Goal: Task Accomplishment & Management: Manage account settings

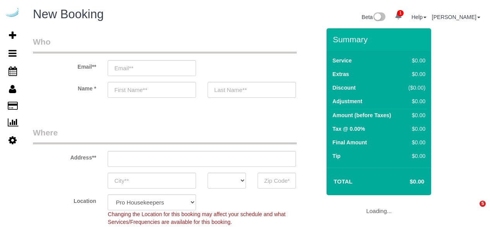
select select "4"
select select "number:9"
click at [153, 73] on input "email" at bounding box center [152, 68] width 88 height 16
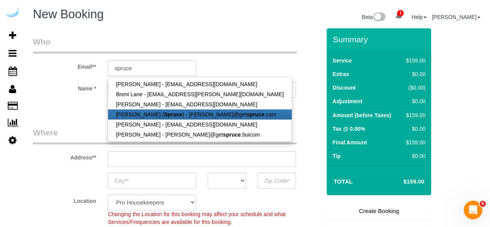
type input "[PERSON_NAME][EMAIL_ADDRESS][DOMAIN_NAME]"
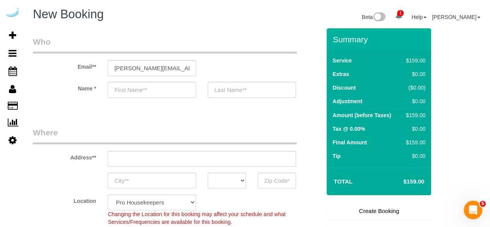
type input "[PERSON_NAME]"
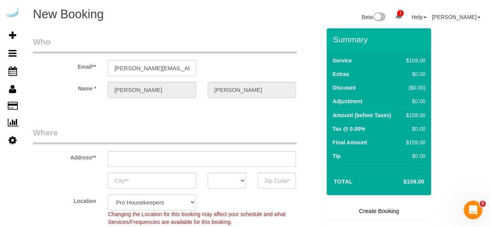
type input "[STREET_ADDRESS][PERSON_NAME]"
type input "Austin"
select select "[GEOGRAPHIC_DATA]"
type input "78704"
type input "[PERSON_NAME][EMAIL_ADDRESS][DOMAIN_NAME]"
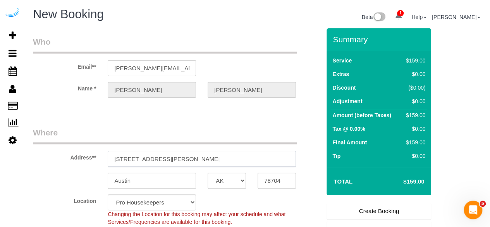
select select "9"
click at [173, 152] on input "3816 S Lamar Blvd" at bounding box center [202, 159] width 188 height 16
select select "object:4492"
paste input "705 Town Blvd, Atlanta, GA 30319"
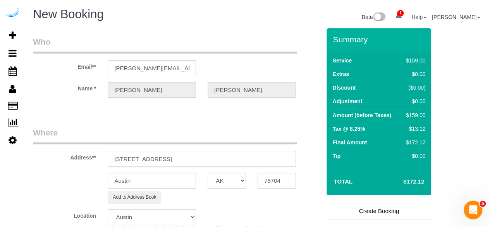
type input "705 Town Blvd, Atlanta, GA 30319"
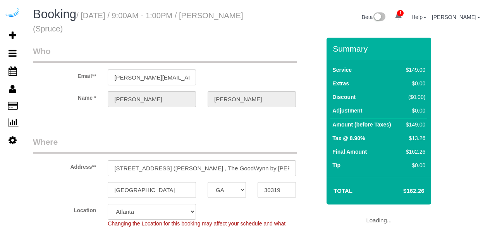
select select "GA"
select select "282"
select select "number:9"
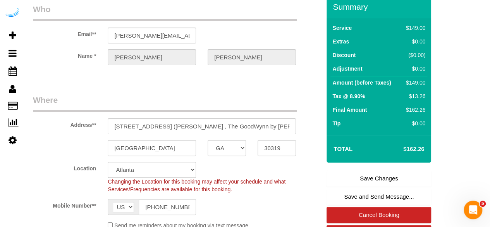
scroll to position [77, 0]
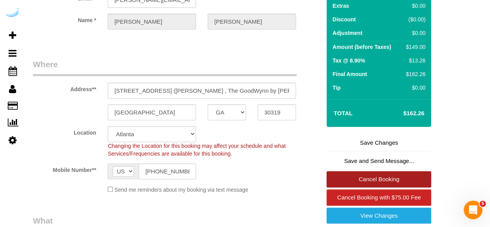
click at [368, 178] on link "Cancel Booking" at bounding box center [379, 179] width 105 height 16
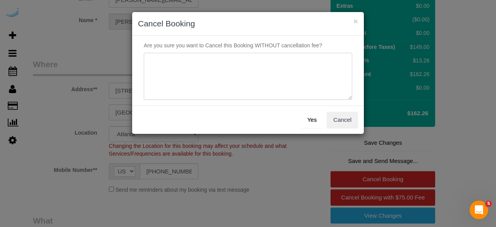
click at [201, 64] on textarea at bounding box center [248, 76] width 208 height 47
type textarea "Not on spruce."
click at [312, 119] on button "Yes" at bounding box center [312, 120] width 22 height 16
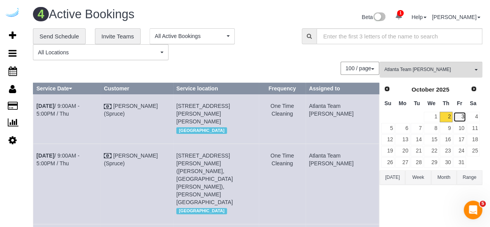
click at [460, 118] on link "3" at bounding box center [459, 117] width 13 height 10
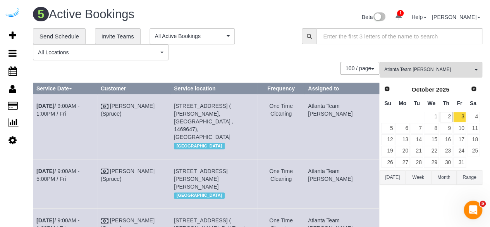
scroll to position [201, 0]
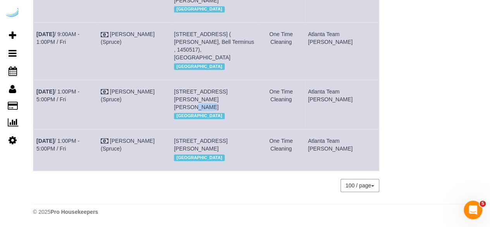
drag, startPoint x: 206, startPoint y: 76, endPoint x: 194, endPoint y: 76, distance: 11.6
click at [194, 88] on span "6125 Roswell Rd, Building 426, Unit 426 (Keval Desai, The Morgan Sandy Springs …" at bounding box center [200, 99] width 53 height 22
copy span "426"
click at [79, 88] on link "Oct 3rd / 1:00PM - 5:00PM / Fri" at bounding box center [57, 95] width 43 height 14
drag, startPoint x: 352, startPoint y: 83, endPoint x: 35, endPoint y: 67, distance: 316.9
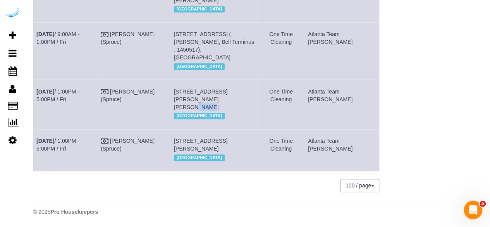
click at [35, 79] on tr "Oct 3rd / 1:00PM - 5:00PM / Fri Brandie Louck (Spruce) 6125 Roswell Rd, Buildin…" at bounding box center [206, 103] width 346 height 49
copy tr "Oct 3rd / 1:00PM - 5:00PM / Fri Brandie Louck (Spruce) 6125 Roswell Rd, Buildin…"
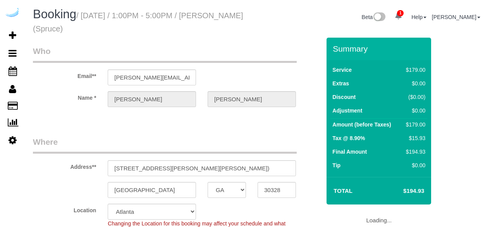
select select "GA"
select select "282"
select select "number:9"
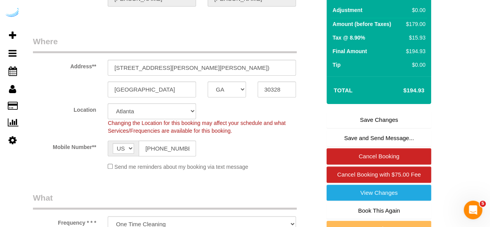
scroll to position [116, 0]
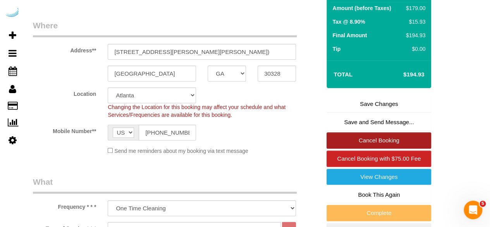
click at [370, 138] on link "Cancel Booking" at bounding box center [379, 140] width 105 height 16
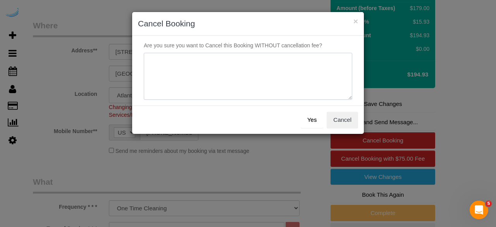
click at [188, 64] on textarea at bounding box center [248, 76] width 208 height 47
type textarea "Not on spruce."
click at [323, 123] on button "Yes" at bounding box center [312, 120] width 22 height 16
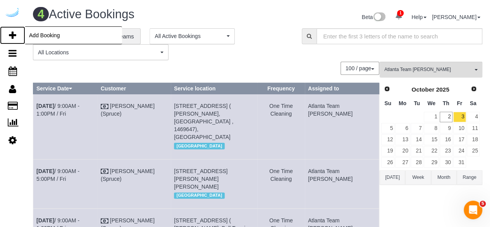
click at [11, 38] on icon at bounding box center [12, 35] width 7 height 9
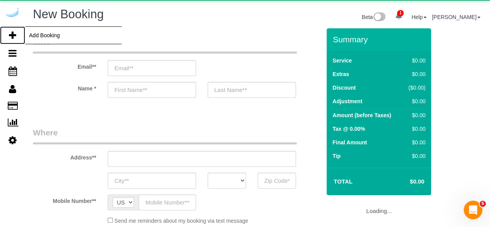
select select "object:1427"
select select "number:9"
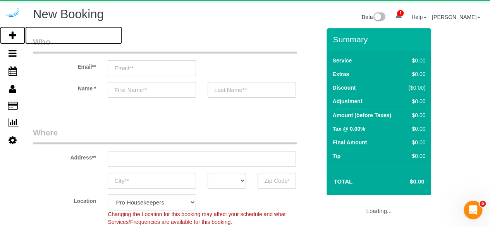
select select "4"
select select "object:2019"
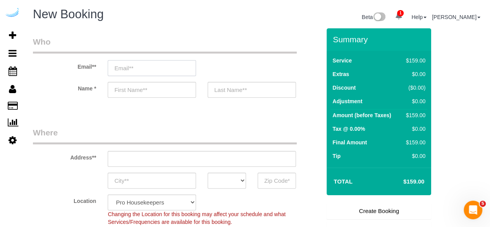
click at [159, 68] on input "email" at bounding box center [152, 68] width 88 height 16
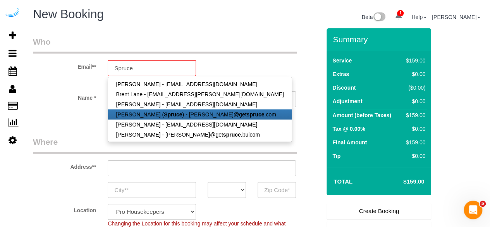
click at [153, 115] on link "Brandie Louck ( Spruce ) - brandie@get spruce .com" at bounding box center [199, 114] width 183 height 10
type input "[PERSON_NAME][EMAIL_ADDRESS][DOMAIN_NAME]"
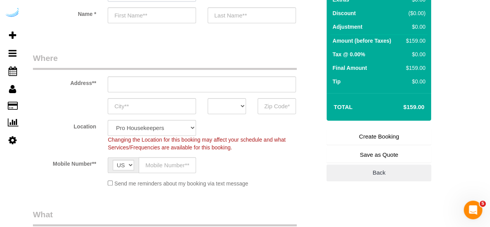
scroll to position [77, 0]
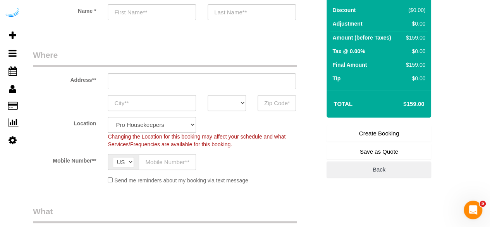
type input "[PERSON_NAME]"
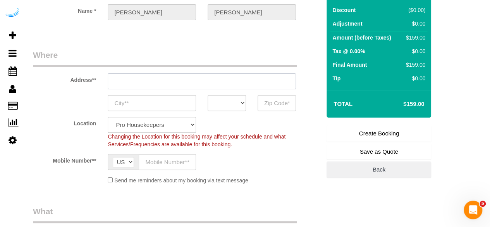
click at [191, 82] on input "text" at bounding box center [202, 81] width 188 height 16
type input "3816 S Lamar Blvd"
type input "Austin"
select select "[GEOGRAPHIC_DATA]"
type input "78704"
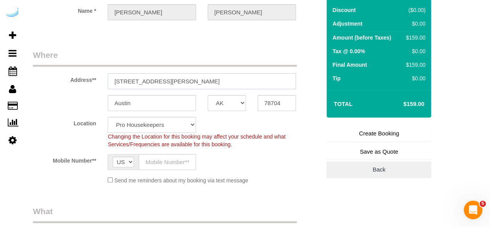
paste input "1382 Peachtree St NE, Atlanta, GA 30309"
type input "1382 Peachtree St NE, Atlanta, GA 30309"
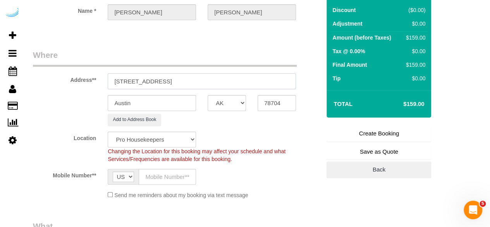
select select "9"
select select "object:2063"
click at [200, 79] on input "1382 Peachtree St NE, Atlanta, GA 30309" at bounding box center [202, 81] width 188 height 16
paste input "text"
drag, startPoint x: 207, startPoint y: 81, endPoint x: 273, endPoint y: 87, distance: 65.7
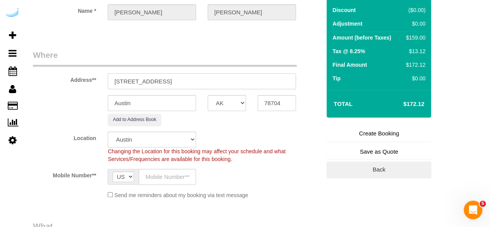
click at [270, 87] on input "1382 Peachtree St NE, Atlanta, GA 30309" at bounding box center [202, 81] width 188 height 16
type input "1382 Peachtree St NE, Atlanta, GA 30309"
click at [277, 96] on input "78704" at bounding box center [277, 103] width 38 height 16
paste input "30309"
type input "30309"
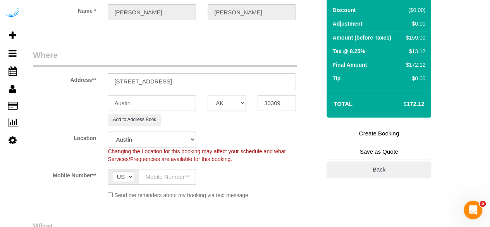
click at [246, 101] on select "AK AL AR AZ CA CO CT DC DE FL GA HI IA ID IL IN KS KY LA MA MD ME MI MN MO MS M…" at bounding box center [227, 103] width 38 height 16
select select "8"
select select "GA"
click at [190, 98] on input "Austin" at bounding box center [152, 103] width 88 height 16
select select "object:2105"
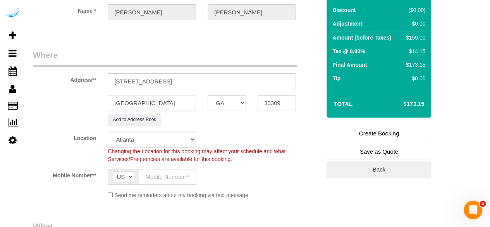
type input "[GEOGRAPHIC_DATA]"
drag, startPoint x: 176, startPoint y: 82, endPoint x: 256, endPoint y: 79, distance: 80.2
click at [256, 79] on input "1382 Peachtree St NE, Atlanta, GA 30309" at bounding box center [202, 81] width 188 height 16
paste input "Jai Burton"
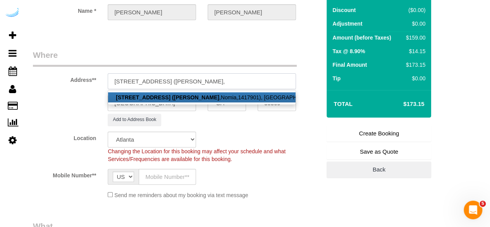
paste input "Nomia"
paste input "1492219"
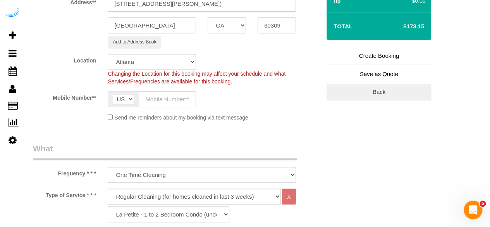
type input "1382 Peachtree St NE, Unit 1806 (Jai Burton, Nomia, 1492219)"
click at [187, 93] on input "text" at bounding box center [167, 99] width 57 height 16
type input "[PHONE_NUMBER]"
type input "Brandie Louck"
type input "[PHONE_NUMBER]"
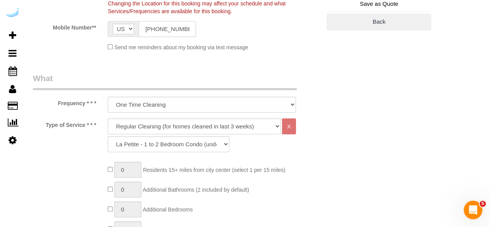
scroll to position [232, 0]
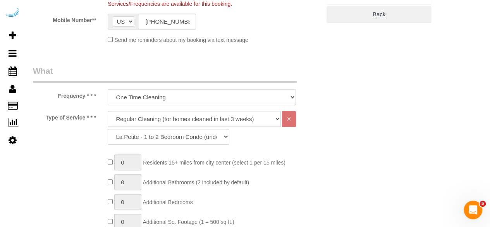
click at [195, 118] on select "Deep Cleaning (for homes that have not been cleaned in 3+ weeks) Spruce Regular…" at bounding box center [194, 119] width 173 height 16
select select "282"
click at [108, 111] on select "Deep Cleaning (for homes that have not been cleaned in 3+ weeks) Spruce Regular…" at bounding box center [194, 119] width 173 height 16
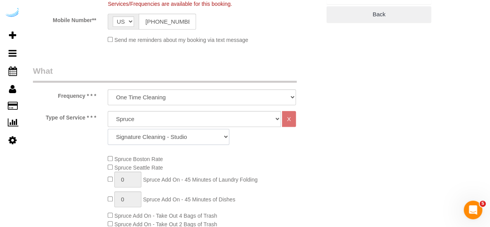
click at [182, 138] on select "Signature Cleaning - Studio Signature Cleaning - 1 Bed 1 Bath Signature Cleanin…" at bounding box center [169, 137] width 122 height 16
select select "304"
click at [108, 129] on select "Signature Cleaning - Studio Signature Cleaning - 1 Bed 1 Bath Signature Cleanin…" at bounding box center [169, 137] width 122 height 16
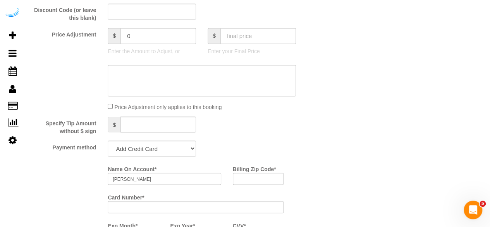
scroll to position [659, 0]
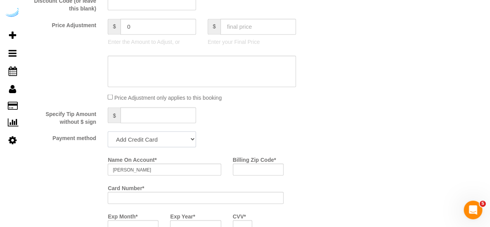
click at [143, 144] on select "Add Credit Card Cash Check Paypal" at bounding box center [152, 139] width 88 height 16
select select "string:check"
click at [108, 132] on select "Add Credit Card Cash Check Paypal" at bounding box center [152, 139] width 88 height 16
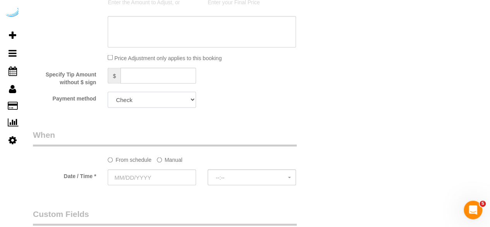
scroll to position [736, 0]
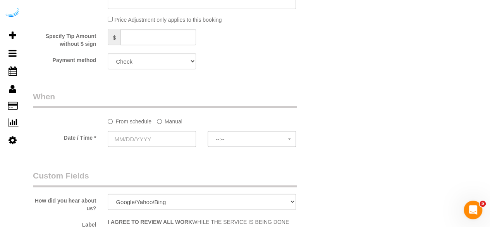
click at [180, 121] on label "Manual" at bounding box center [170, 120] width 26 height 10
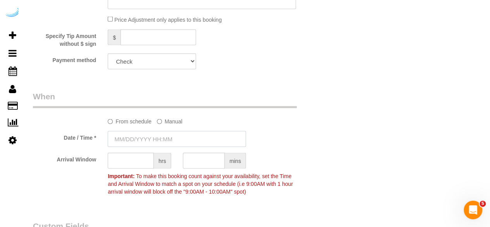
click at [159, 132] on input "text" at bounding box center [177, 139] width 138 height 16
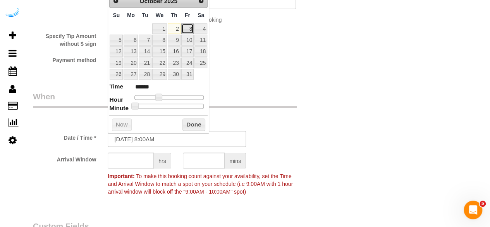
click at [188, 28] on link "3" at bounding box center [187, 29] width 12 height 10
type input "10/03/2025 9:00AM"
type input "******"
drag, startPoint x: 158, startPoint y: 98, endPoint x: 162, endPoint y: 96, distance: 4.5
click at [162, 96] on span at bounding box center [161, 97] width 7 height 7
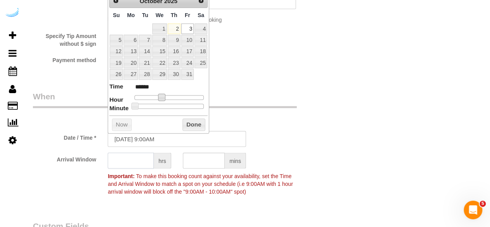
click at [136, 156] on input "text" at bounding box center [131, 161] width 46 height 16
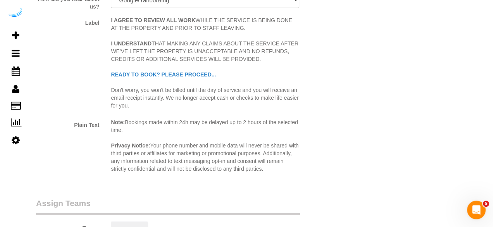
scroll to position [1085, 0]
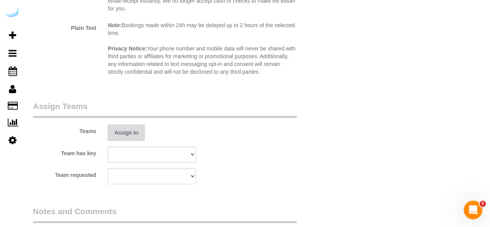
type input "4"
click at [124, 137] on button "Assign to" at bounding box center [126, 132] width 37 height 16
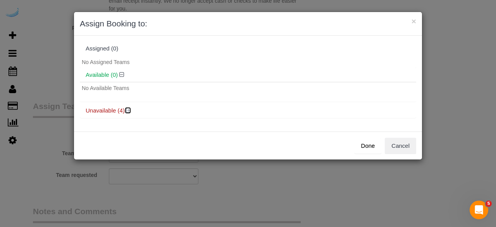
click at [129, 107] on icon at bounding box center [128, 110] width 5 height 6
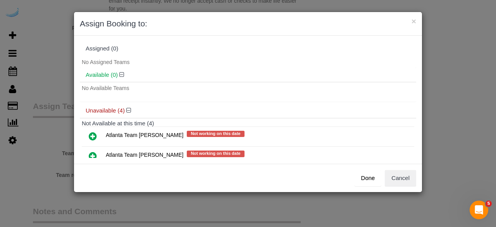
click at [89, 159] on div "Assigned (0) No Assigned Teams Available (0) No Available Teams Unavailable (4)…" at bounding box center [248, 100] width 348 height 128
click at [95, 155] on icon at bounding box center [93, 155] width 8 height 9
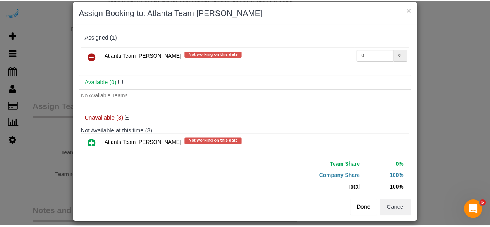
scroll to position [17, 0]
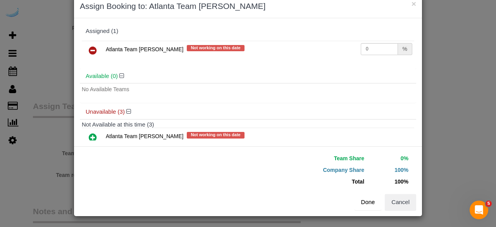
click at [365, 200] on button "Done" at bounding box center [367, 202] width 27 height 16
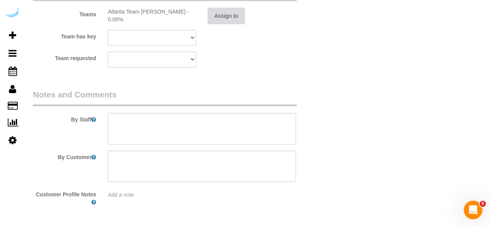
scroll to position [1228, 0]
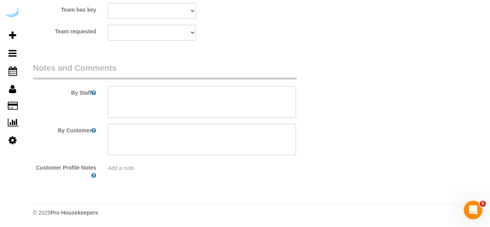
click at [192, 108] on textarea at bounding box center [202, 102] width 188 height 32
click at [240, 101] on textarea at bounding box center [202, 102] width 188 height 32
paste textarea "Permanent Notes:No notes from this customer.Today's Notes:No notes from this se…"
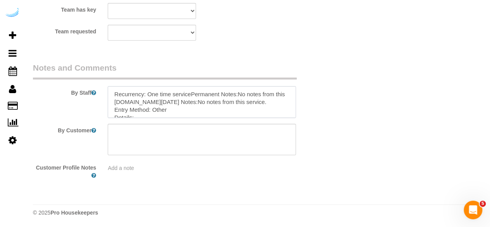
scroll to position [50, 0]
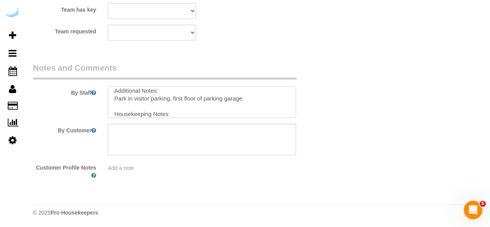
type textarea "Recurrency: One time servicePermanent Notes:No notes from this customer.Today's…"
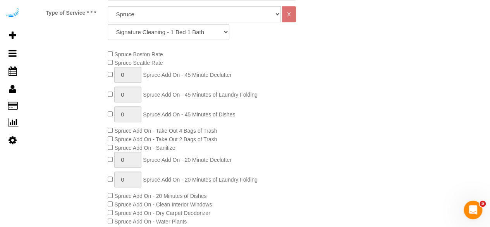
scroll to position [105, 0]
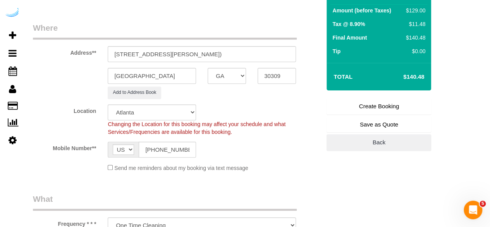
click at [361, 107] on link "Create Booking" at bounding box center [379, 106] width 105 height 16
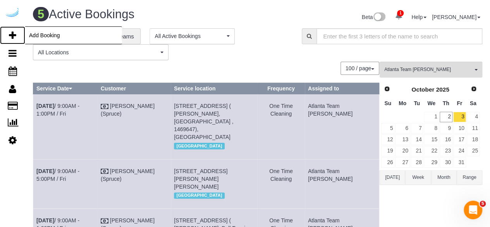
click at [11, 34] on icon at bounding box center [12, 35] width 7 height 9
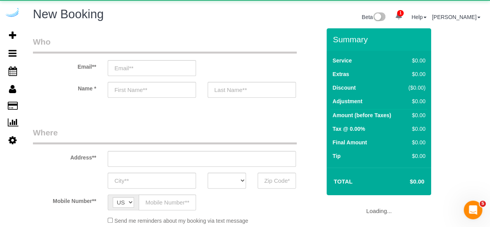
select select "object:3706"
select select "4"
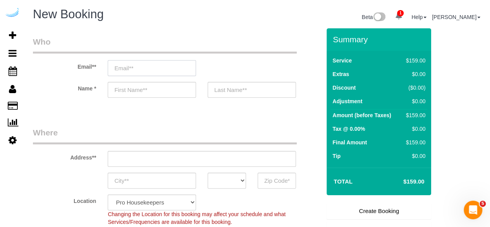
click at [156, 68] on input "email" at bounding box center [152, 68] width 88 height 16
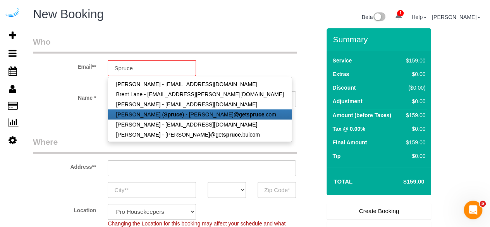
click at [146, 109] on link "Brandie Louck ( Spruce ) - brandie@get spruce .com" at bounding box center [199, 114] width 183 height 10
type input "[PERSON_NAME][EMAIL_ADDRESS][DOMAIN_NAME]"
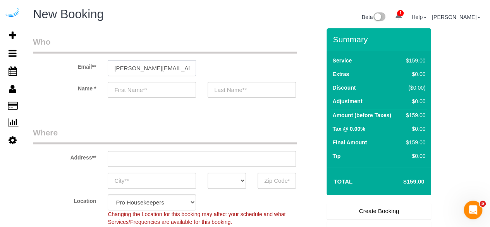
type input "[PERSON_NAME]"
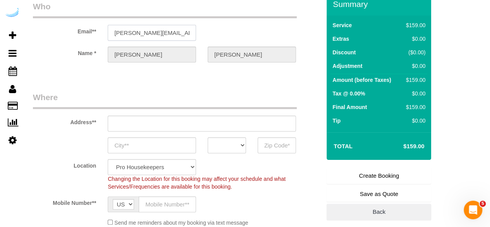
scroll to position [77, 0]
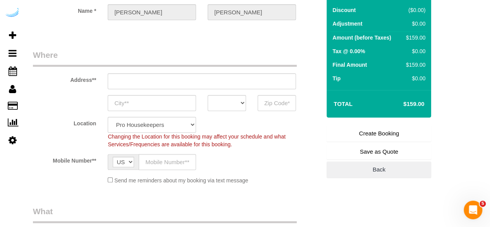
type input "3816 S Lamar Blvd"
type input "Austin"
select select "[GEOGRAPHIC_DATA]"
type input "78704"
click at [226, 85] on input "3816 S Lamar Blvd" at bounding box center [202, 81] width 188 height 16
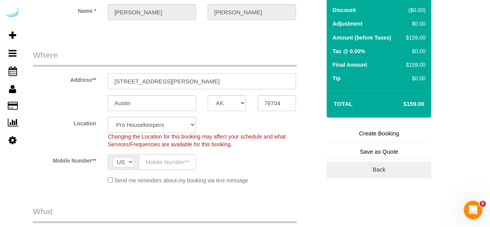
select select "9"
paste input "705 Town Blvd, Atlanta, GA 30319"
type input "705 Town Blvd, Atlanta, GA 30319"
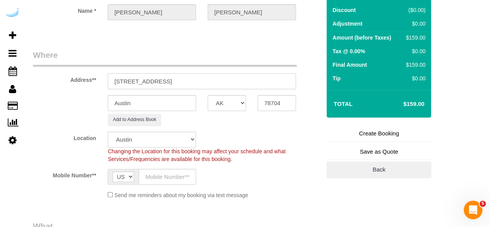
select select "object:3876"
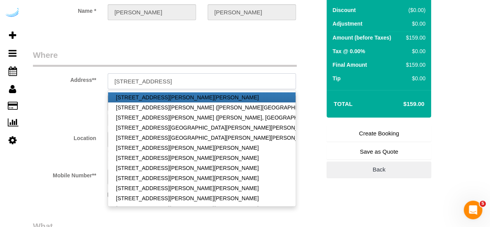
drag, startPoint x: 186, startPoint y: 83, endPoint x: 249, endPoint y: 67, distance: 65.6
click at [243, 67] on div "Address** 705 Town Blvd, Atlanta, GA 30319 3816 S Lamar Blvd21 Chestnut St, Bui…" at bounding box center [176, 69] width 299 height 40
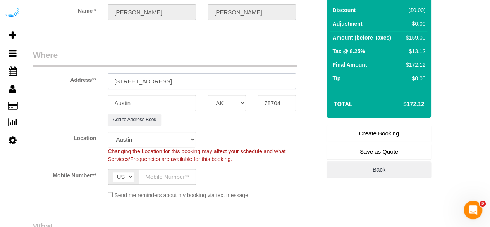
type input "705 Town Blvd, Atlanta, GA 30319"
click at [268, 98] on input "78704" at bounding box center [277, 103] width 38 height 16
paste input "30319"
type input "30319"
click at [225, 100] on select "AK AL AR AZ CA CO CT DC DE FL GA HI IA ID IL IN KS KY LA MA MD ME MI MN MO MS M…" at bounding box center [227, 103] width 38 height 16
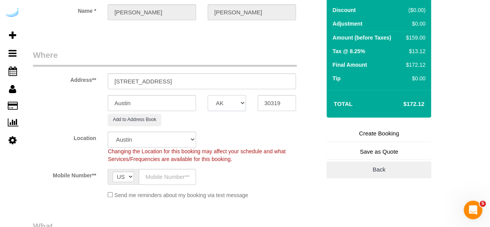
select select "8"
select select "GA"
click at [160, 108] on input "Austin" at bounding box center [152, 103] width 88 height 16
select select "object:3918"
type input "[GEOGRAPHIC_DATA]"
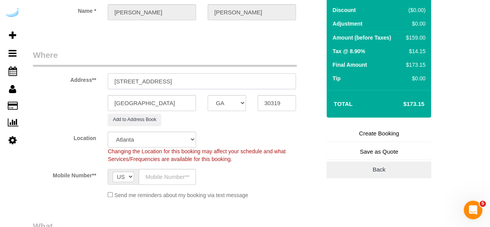
drag, startPoint x: 155, startPoint y: 81, endPoint x: 250, endPoint y: 74, distance: 94.8
click at [249, 74] on input "705 Town Blvd, Atlanta, GA 30319" at bounding box center [202, 81] width 188 height 16
paste input "Megan Helmey"
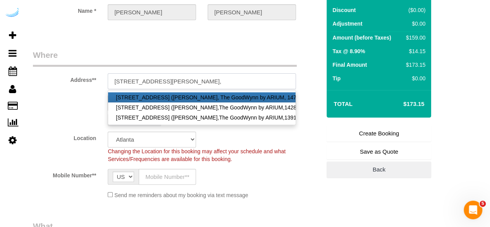
click at [182, 81] on input "705 Town Blvd, Unit 719 9Megan Helmey," at bounding box center [202, 81] width 188 height 16
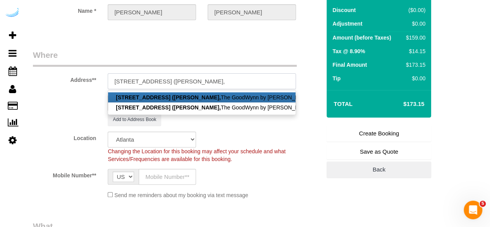
click at [255, 82] on input "705 Town Blvd, Unit 719 (Megan Helmey," at bounding box center [202, 81] width 188 height 16
paste input "The GoodWynn by ARIUM"
paste input "1491214"
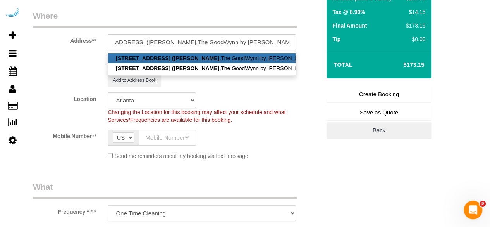
scroll to position [155, 0]
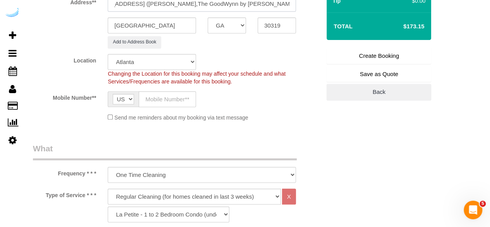
type input "705 Town Blvd, Unit 719 (Megan Helmey,The GoodWynn by ARIUM, 1491214)"
click at [158, 99] on input "text" at bounding box center [167, 99] width 57 height 16
type input "[PHONE_NUMBER]"
type input "Brandie Louck"
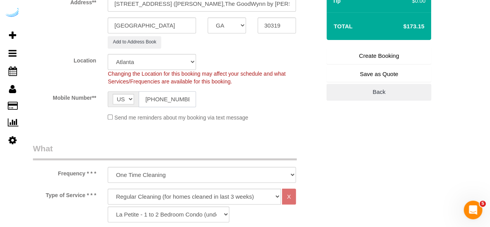
type input "[PHONE_NUMBER]"
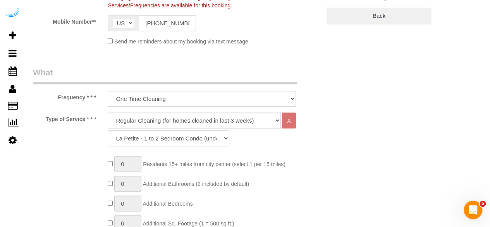
scroll to position [271, 0]
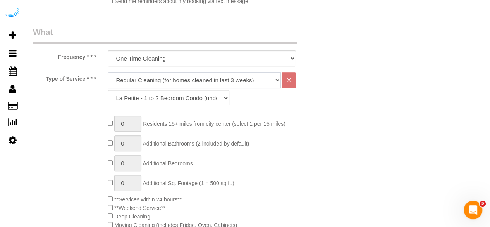
click at [198, 76] on select "Deep Cleaning (for homes that have not been cleaned in 3+ weeks) Spruce Regular…" at bounding box center [194, 80] width 173 height 16
select select "282"
click at [108, 72] on select "Deep Cleaning (for homes that have not been cleaned in 3+ weeks) Spruce Regular…" at bounding box center [194, 80] width 173 height 16
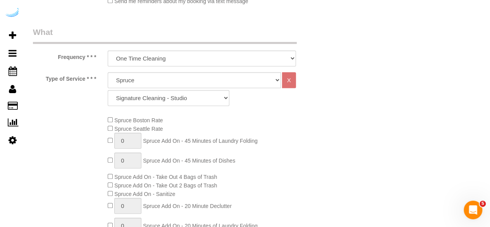
click at [208, 88] on div "Deep Cleaning (for homes that have not been cleaned in 3+ weeks) Spruce Regular…" at bounding box center [202, 89] width 188 height 34
click at [203, 110] on div "Type of Service * * * Deep Cleaning (for homes that have not been cleaned in 3+…" at bounding box center [177, 188] width 288 height 232
click at [206, 101] on select "Signature Cleaning - Studio Signature Cleaning - 1 Bed 1 Bath Signature Cleanin…" at bounding box center [169, 98] width 122 height 16
select select "309"
click at [108, 90] on select "Signature Cleaning - Studio Signature Cleaning - 1 Bed 1 Bath Signature Cleanin…" at bounding box center [169, 98] width 122 height 16
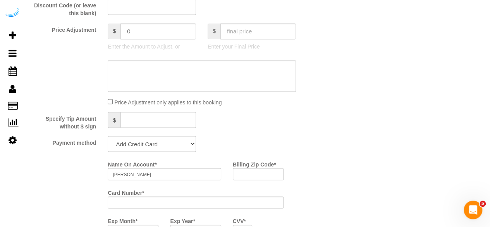
scroll to position [697, 0]
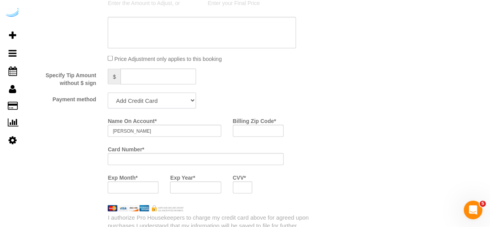
click at [148, 97] on select "Add Credit Card Cash Check Paypal" at bounding box center [152, 100] width 88 height 16
select select "string:check"
click at [108, 93] on select "Add Credit Card Cash Check Paypal" at bounding box center [152, 100] width 88 height 16
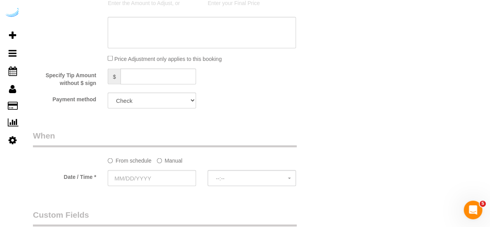
click at [175, 161] on label "Manual" at bounding box center [170, 158] width 26 height 10
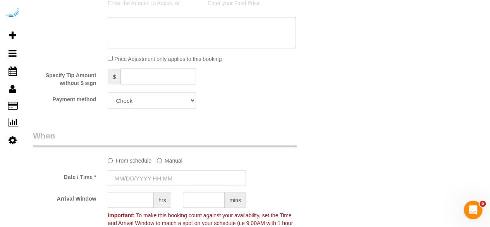
click at [156, 179] on input "text" at bounding box center [177, 178] width 138 height 16
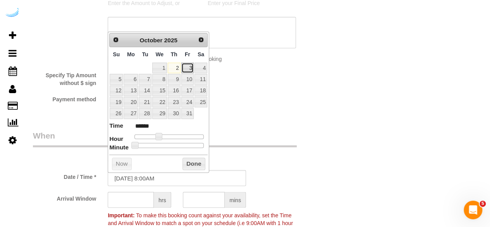
click at [182, 68] on link "3" at bounding box center [187, 67] width 12 height 10
type input "10/03/2025 9:00AM"
type input "******"
click at [163, 133] on span at bounding box center [161, 135] width 7 height 7
click at [120, 194] on input "text" at bounding box center [131, 199] width 46 height 16
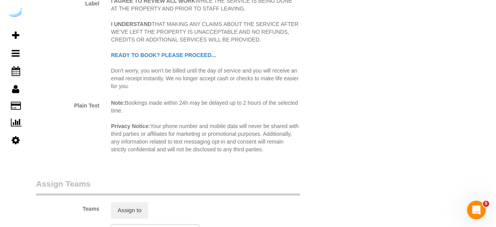
scroll to position [1123, 0]
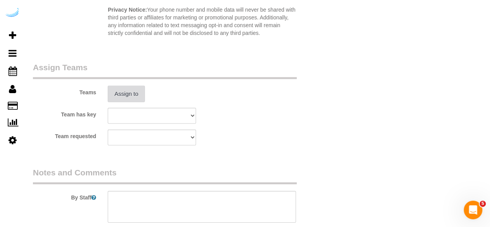
type input "4"
click at [126, 90] on button "Assign to" at bounding box center [126, 94] width 37 height 16
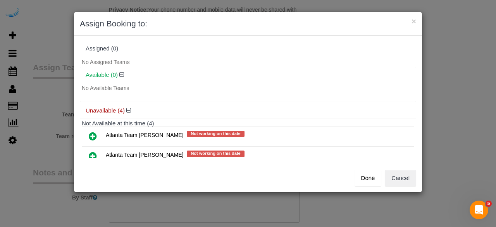
scroll to position [61, 0]
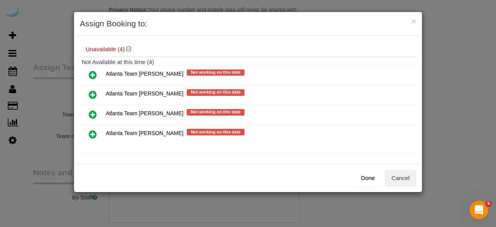
click at [91, 92] on icon at bounding box center [93, 94] width 8 height 9
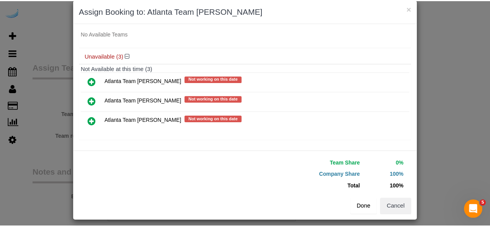
scroll to position [17, 0]
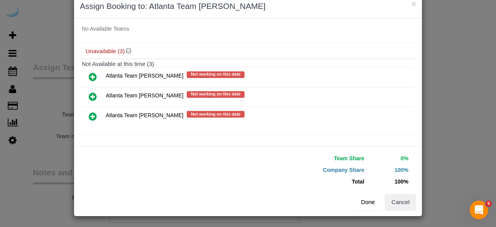
click at [372, 199] on button "Done" at bounding box center [367, 202] width 27 height 16
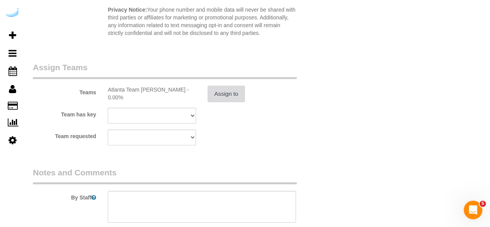
scroll to position [1201, 0]
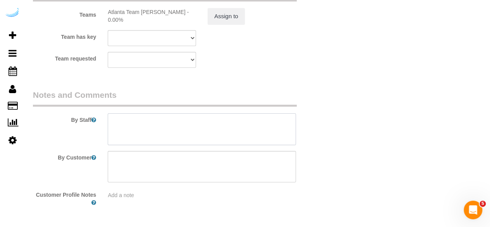
click at [163, 136] on textarea at bounding box center [202, 129] width 188 height 32
click at [187, 125] on textarea at bounding box center [202, 129] width 188 height 32
paste textarea "Permanent Notes:No notes from this customer.Today's Notes:PRIORITY RESCHEDULE D…"
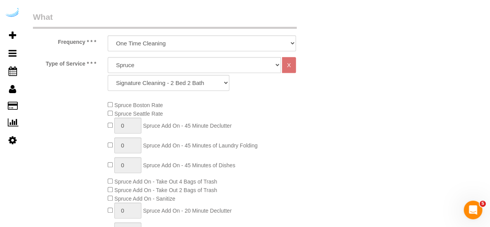
scroll to position [77, 0]
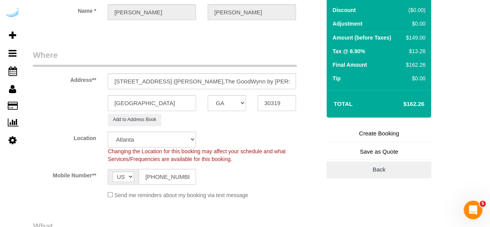
type textarea "Recurrency: One time service Permanent Notes:No notes from this customer.Today'…"
click at [270, 83] on input "705 Town Blvd, Unit 719 (Megan Helmey,The GoodWynn by ARIUM, 1491214)" at bounding box center [202, 81] width 188 height 16
click at [371, 132] on link "Create Booking" at bounding box center [379, 133] width 105 height 16
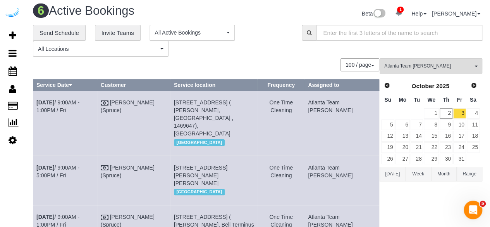
scroll to position [81, 0]
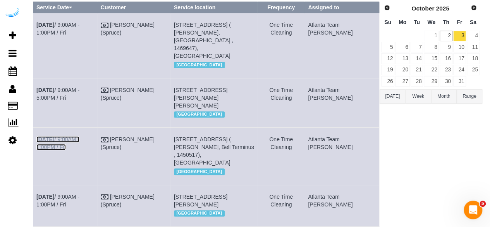
click at [79, 136] on link "[DATE] 9:00AM - 1:00PM / Fri" at bounding box center [57, 143] width 43 height 14
click at [78, 87] on link "Oct 3rd / 9:00AM - 5:00PM / Fri" at bounding box center [57, 94] width 43 height 14
click at [68, 24] on link "[DATE] 9:00AM - 1:00PM / Fri" at bounding box center [57, 29] width 43 height 14
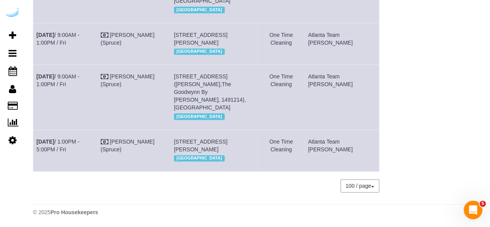
click at [93, 129] on td "Oct 3rd / 1:00PM - 5:00PM / Fri" at bounding box center [65, 149] width 64 height 41
click at [79, 138] on link "Oct 3rd / 1:00PM - 5:00PM / Fri" at bounding box center [57, 145] width 43 height 14
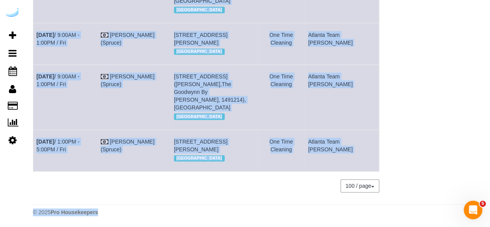
drag, startPoint x: 33, startPoint y: 27, endPoint x: 356, endPoint y: 137, distance: 341.0
click at [356, 137] on tbody "Oct 3rd / 9:00AM - 1:00PM / Fri Brandie Louck (Spruce) 70 Perimeter Center E, B…" at bounding box center [206, 12] width 346 height 320
copy tbody "Oct 3rd / 9:00AM - 1:00PM / Fri Brandie Louck (Spruce) 70 Perimeter Center E, B…"
click at [370, 146] on td "Atlanta Team [PERSON_NAME]" at bounding box center [342, 149] width 74 height 41
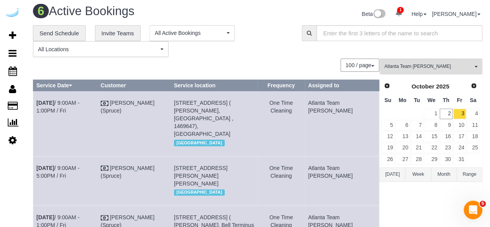
scroll to position [0, 0]
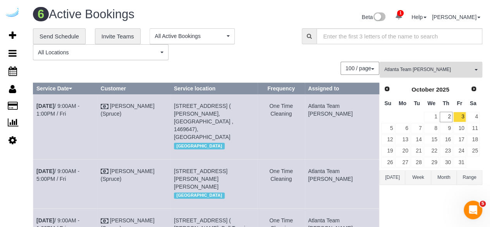
click at [421, 72] on span "Atlanta Team [PERSON_NAME]" at bounding box center [428, 69] width 88 height 7
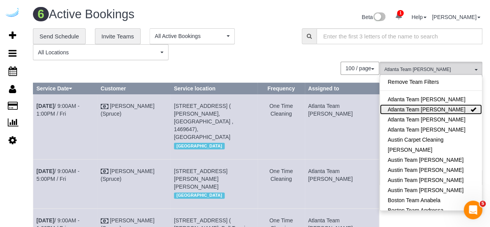
click at [424, 109] on link "Atlanta Team Eliane" at bounding box center [431, 109] width 102 height 10
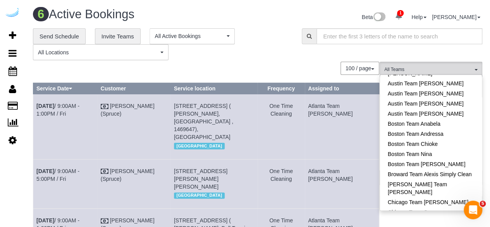
scroll to position [77, 0]
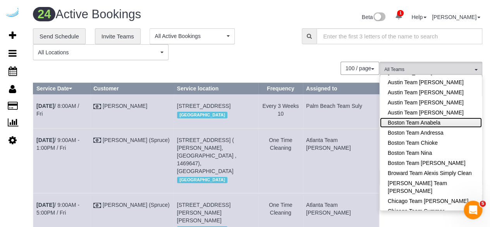
click at [445, 126] on link "Boston Team Anabela" at bounding box center [431, 122] width 102 height 10
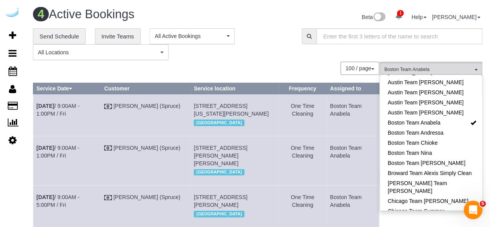
click at [322, 74] on div "100 / page 10 / page 20 / page 30 / page 40 / page 50 / page 100 / page" at bounding box center [206, 68] width 346 height 13
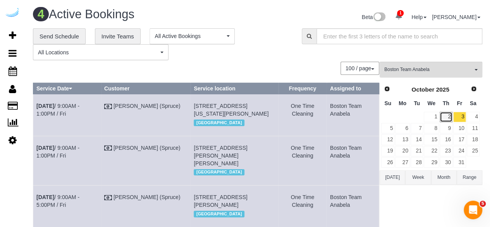
click at [448, 114] on link "2" at bounding box center [446, 117] width 13 height 10
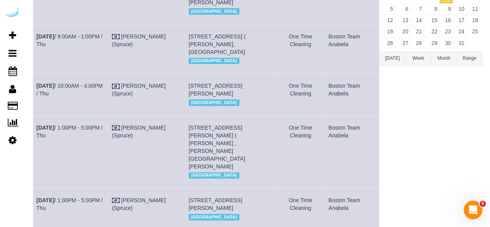
scroll to position [0, 0]
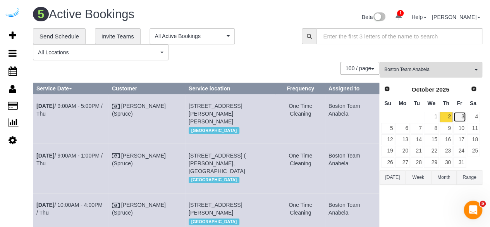
click at [463, 119] on link "3" at bounding box center [459, 117] width 13 height 10
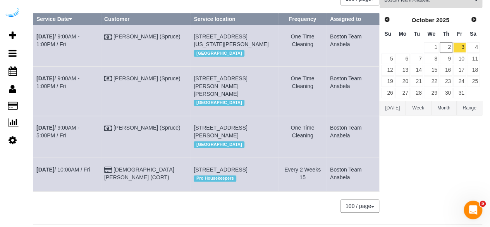
scroll to position [19, 0]
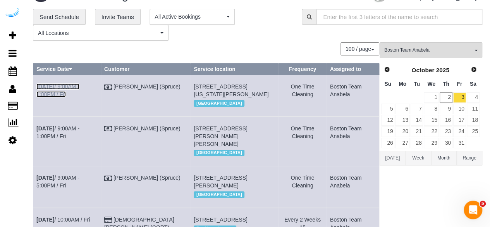
click at [78, 87] on link "Oct 3rd / 9:00AM - 1:00PM / Fri" at bounding box center [57, 90] width 43 height 14
click at [79, 188] on link "Oct 3rd / 9:00AM - 5:00PM / Fri" at bounding box center [57, 181] width 43 height 14
click at [79, 139] on link "Oct 3rd / 9:00AM - 1:00PM / Fri" at bounding box center [57, 132] width 43 height 14
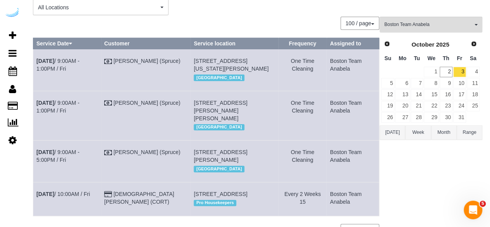
scroll to position [18, 0]
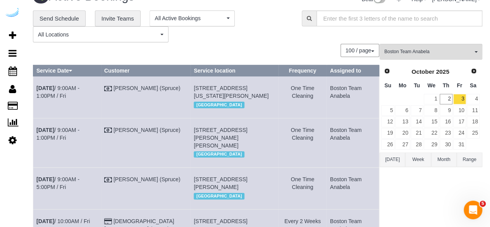
drag, startPoint x: 356, startPoint y: 145, endPoint x: 36, endPoint y: 86, distance: 326.1
click at [36, 86] on tbody "Oct 3rd / 9:00AM - 1:00PM / Fri Brandie Louck (Spruce) 425 Massachusetts Ave, B…" at bounding box center [206, 159] width 346 height 167
copy tbody "Oct 3rd / 9:00AM - 1:00PM / Fri Brandie Louck (Spruce) 425 Massachusetts Ave, B…"
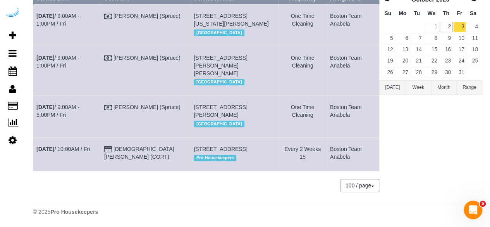
scroll to position [0, 0]
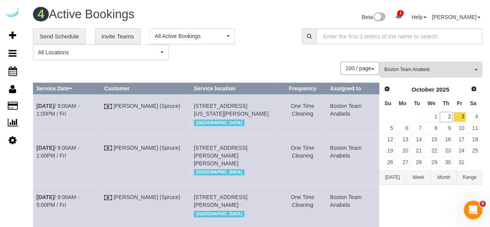
click at [418, 68] on span "Boston Team Anabela" at bounding box center [428, 69] width 88 height 7
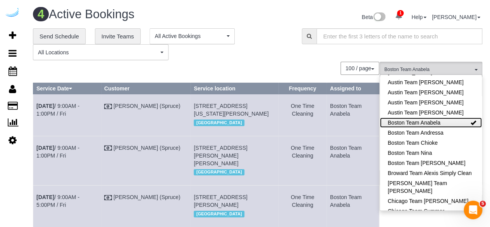
click at [433, 119] on link "Boston Team Anabela" at bounding box center [431, 122] width 102 height 10
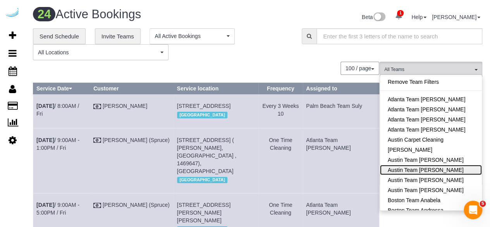
click at [443, 167] on link "Austin Team Isabel" at bounding box center [431, 170] width 102 height 10
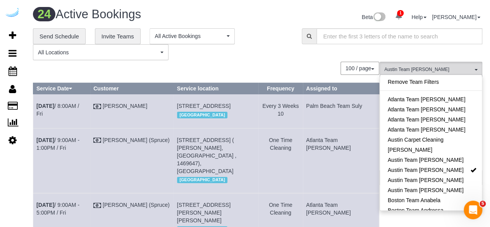
click at [311, 58] on div "**********" at bounding box center [257, 44] width 461 height 32
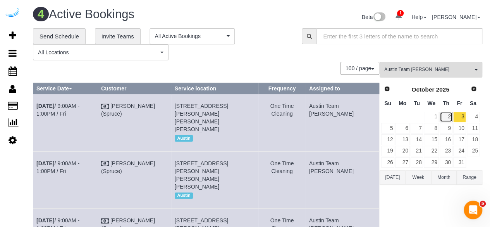
click at [448, 114] on link "2" at bounding box center [446, 117] width 13 height 10
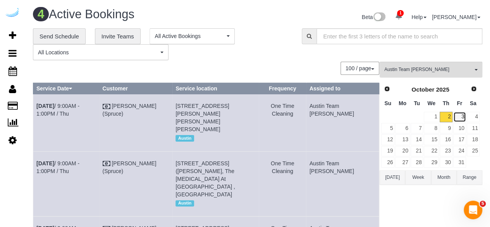
click at [458, 117] on link "3" at bounding box center [459, 117] width 13 height 10
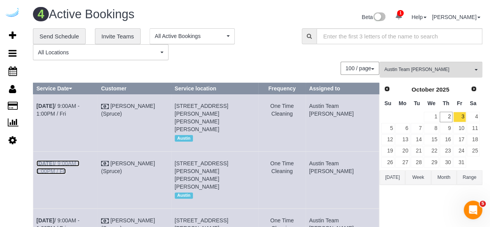
click at [79, 160] on link "Oct 3rd / 9:00AM - 1:00PM / Fri" at bounding box center [57, 167] width 43 height 14
click at [79, 104] on link "Oct 3rd / 9:00AM - 1:00PM / Fri" at bounding box center [57, 110] width 43 height 14
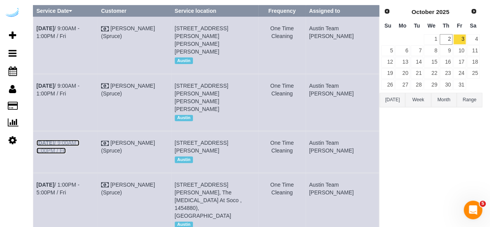
click at [79, 139] on link "Oct 3rd / 9:00AM - 1:00PM / Fri" at bounding box center [57, 146] width 43 height 14
click at [62, 180] on td "Oct 3rd / 1:00PM - 5:00PM / Fri" at bounding box center [65, 204] width 65 height 65
click at [79, 181] on link "Oct 3rd / 1:00PM - 5:00PM / Fri" at bounding box center [57, 188] width 43 height 14
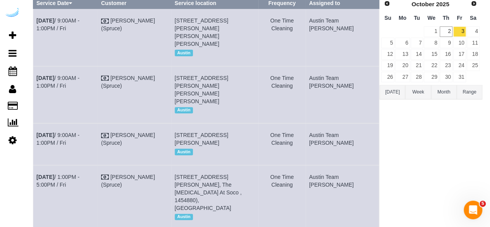
scroll to position [71, 0]
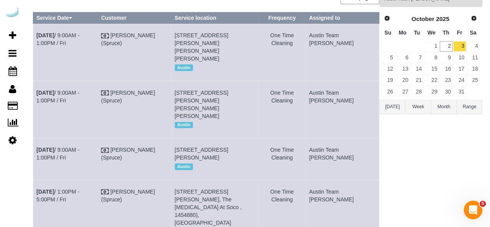
drag, startPoint x: 355, startPoint y: 135, endPoint x: 34, endPoint y: 36, distance: 336.0
click at [34, 36] on tbody "Oct 3rd / 9:00AM - 1:00PM / Fri Brandie Louck (Spruce) 1100 S Lamar Blvd, Unit …" at bounding box center [206, 134] width 346 height 221
copy tbody "Oct 3rd / 9:00AM - 1:00PM / Fri Brandie Louck (Spruce) 1100 S Lamar Blvd, Unit …"
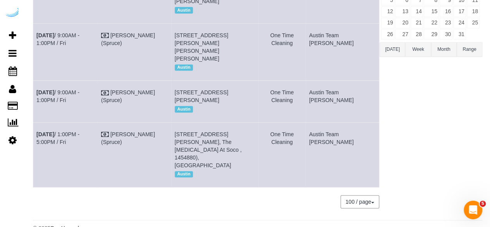
click at [460, 156] on div "Austin Team Isabel All Teams Remove Team Filters Atlanta Team Andrea Atlanta Te…" at bounding box center [431, 75] width 103 height 282
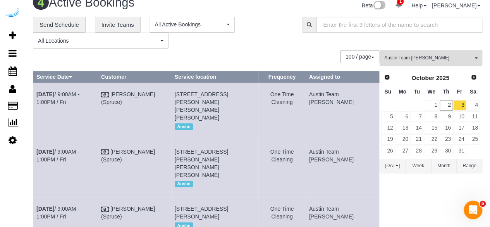
click at [430, 58] on span "Austin Team Isabel" at bounding box center [428, 58] width 88 height 7
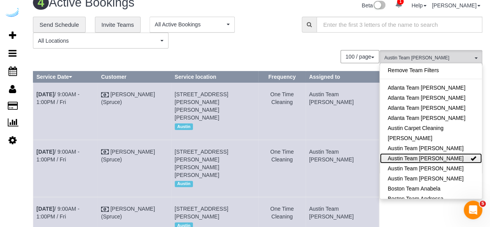
click at [412, 159] on link "Austin Team Isabel" at bounding box center [431, 158] width 102 height 10
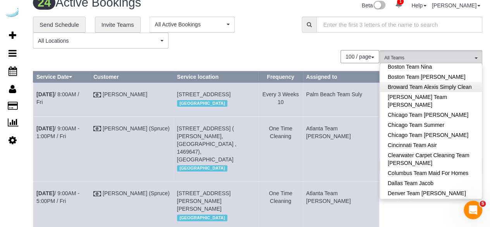
scroll to position [155, 0]
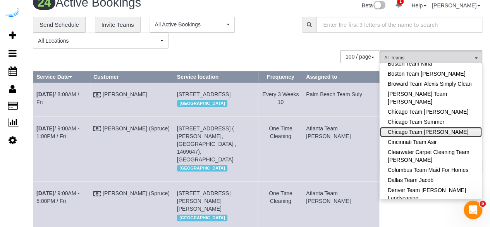
click at [454, 131] on link "Chicago Team Wesley" at bounding box center [431, 132] width 102 height 10
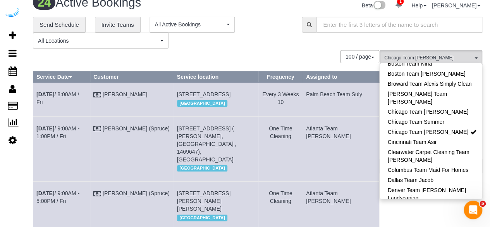
click at [257, 37] on div "**********" at bounding box center [161, 33] width 257 height 32
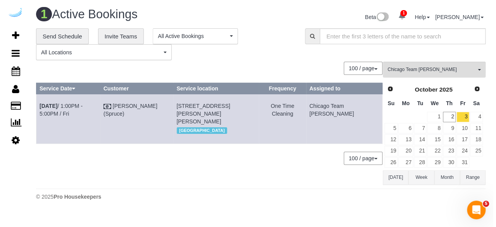
scroll to position [0, 0]
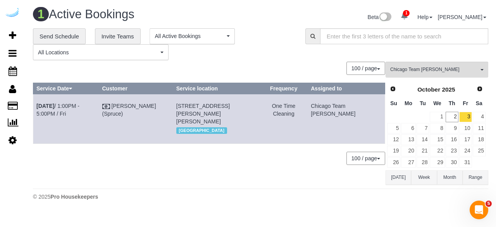
click at [458, 117] on td "2" at bounding box center [452, 116] width 14 height 11
click at [453, 118] on link "2" at bounding box center [451, 117] width 13 height 10
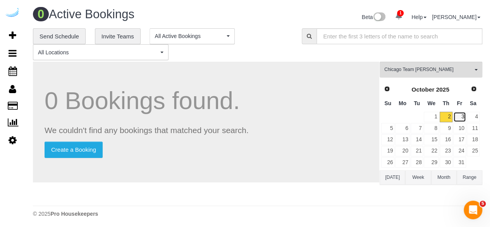
click at [461, 115] on link "3" at bounding box center [459, 117] width 13 height 10
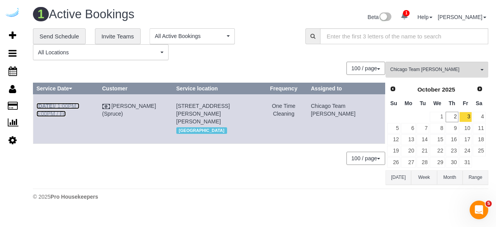
click at [79, 105] on link "Oct 3rd / 1:00PM - 5:00PM / Fri" at bounding box center [57, 110] width 43 height 14
drag, startPoint x: 369, startPoint y: 128, endPoint x: 36, endPoint y: 107, distance: 333.1
click at [36, 107] on tr "Oct 3rd / 1:00PM - 5:00PM / Fri Brandie Louck (Spruce) 77 W Huron St, Unit 505 …" at bounding box center [209, 118] width 352 height 49
copy tr "Oct 3rd / 1:00PM - 5:00PM / Fri Brandie Louck (Spruce) 77 W Huron St, Unit 505 …"
click at [441, 71] on span "Chicago Team Wesley" at bounding box center [434, 69] width 88 height 7
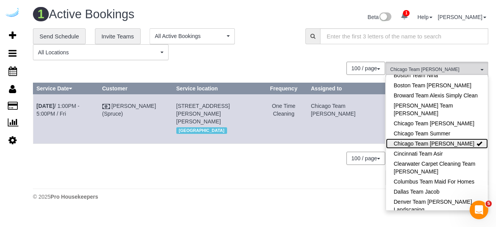
click at [449, 146] on link "Chicago Team Wesley" at bounding box center [437, 143] width 102 height 10
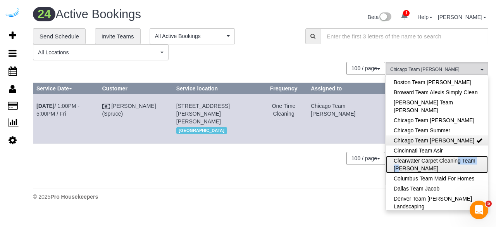
scroll to position [155, 0]
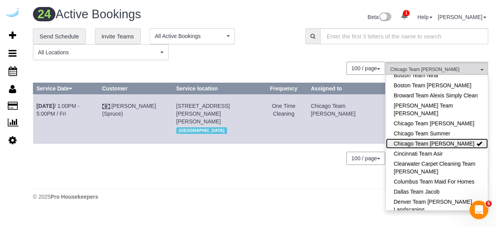
click at [455, 144] on link "Chicago Team Wesley" at bounding box center [437, 143] width 102 height 10
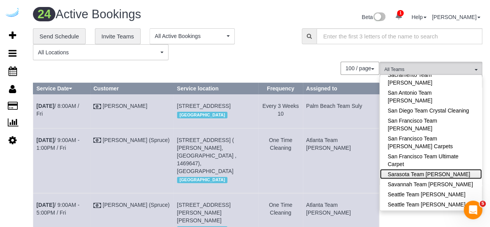
click at [464, 169] on link "Sarasota Team Juan" at bounding box center [431, 174] width 102 height 10
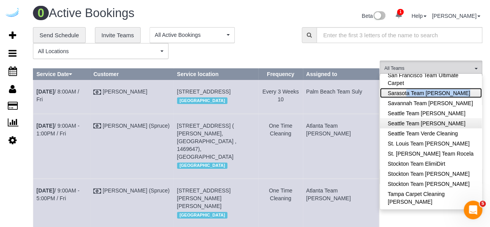
scroll to position [36, 0]
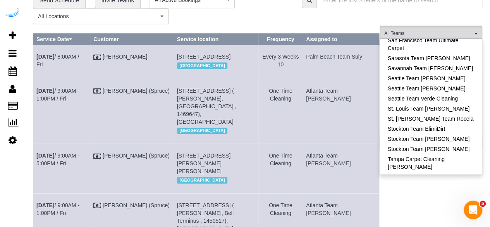
click at [452, 210] on link "Tampa Team Leidiana" at bounding box center [431, 215] width 102 height 10
drag, startPoint x: 424, startPoint y: 181, endPoint x: 402, endPoint y: 208, distance: 34.4
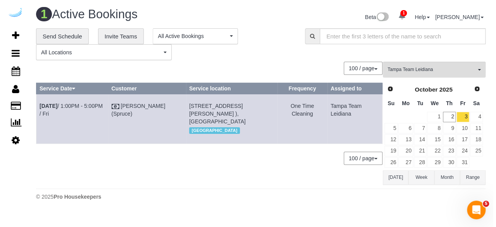
scroll to position [0, 0]
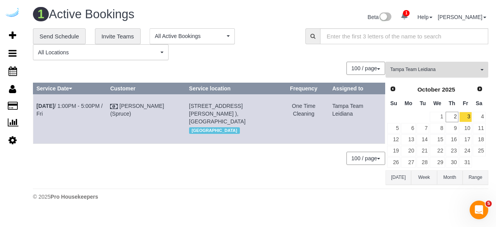
click at [450, 66] on span "Tampa Team Leidiana" at bounding box center [434, 69] width 88 height 7
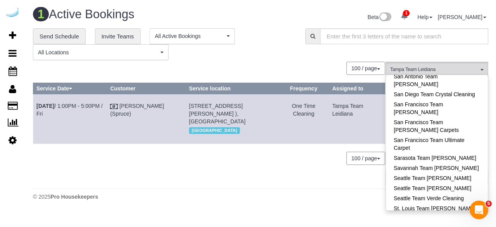
scroll to position [738, 0]
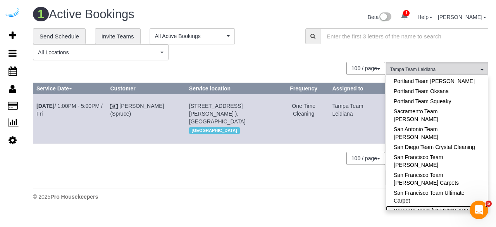
click at [442, 205] on link "Sarasota Team Juan" at bounding box center [437, 210] width 102 height 10
click at [298, 55] on div "**********" at bounding box center [163, 44] width 272 height 32
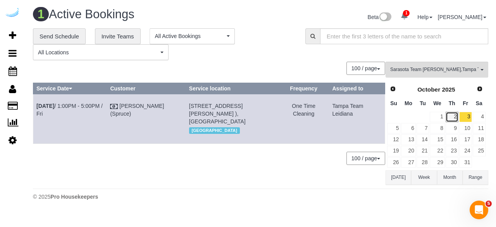
click at [451, 118] on link "2" at bounding box center [451, 117] width 13 height 10
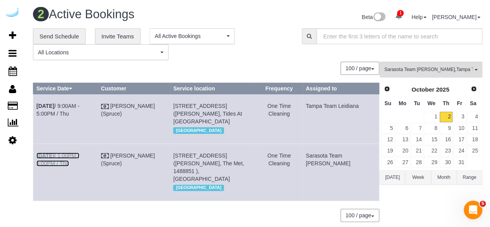
click at [61, 164] on link "Oct 2nd / 1:00PM - 5:00PM / Thu" at bounding box center [57, 159] width 43 height 14
click at [79, 161] on link "Oct 2nd / 1:00PM - 5:00PM / Thu" at bounding box center [57, 159] width 43 height 14
drag, startPoint x: 376, startPoint y: 164, endPoint x: 35, endPoint y: 164, distance: 340.9
click at [35, 164] on tr "Oct 2nd / 1:00PM - 5:00PM / Thu Brandie Louck (Spruce) 1402 13th St W, Building…" at bounding box center [206, 171] width 346 height 57
copy tr "Oct 2nd / 1:00PM - 5:00PM / Thu Brandie Louck (Spruce) 1402 13th St W, Building…"
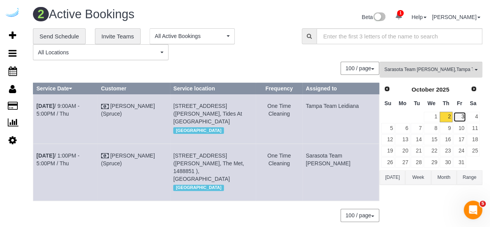
click at [457, 114] on link "3" at bounding box center [459, 117] width 13 height 10
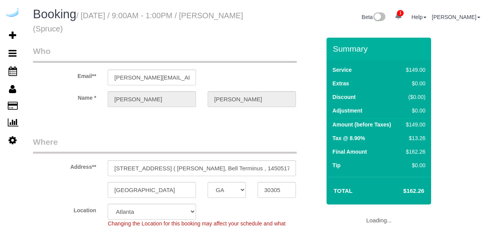
select select "GA"
select select "282"
select select "number:9"
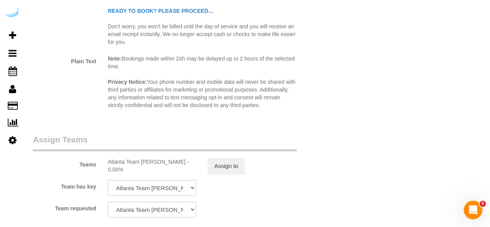
scroll to position [1201, 0]
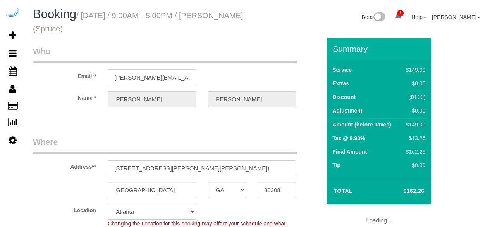
select select "GA"
select select "number:9"
select select "282"
select select "object:788"
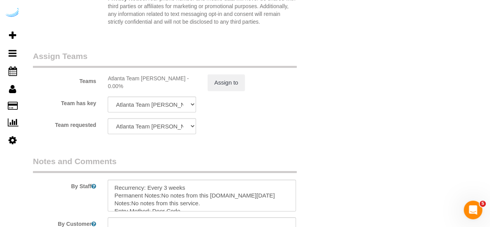
scroll to position [1162, 0]
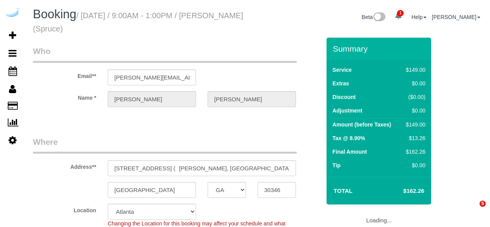
select select "GA"
select select "282"
select select "number:9"
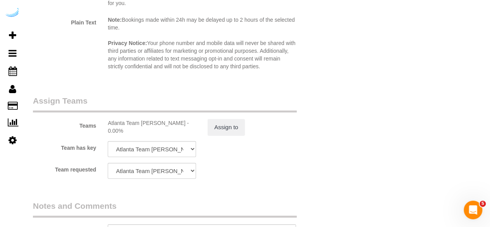
scroll to position [1240, 0]
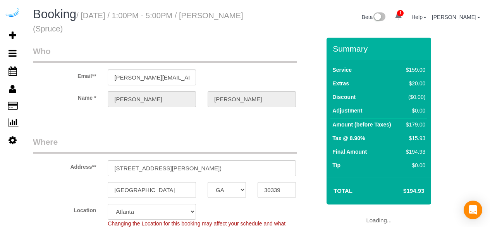
select select "GA"
select select "282"
select select "number:9"
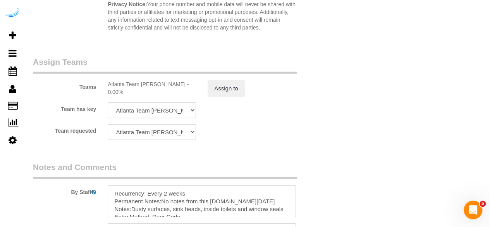
scroll to position [1272, 0]
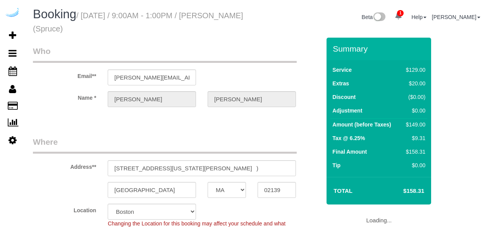
select select "MA"
select select "282"
select select "number:9"
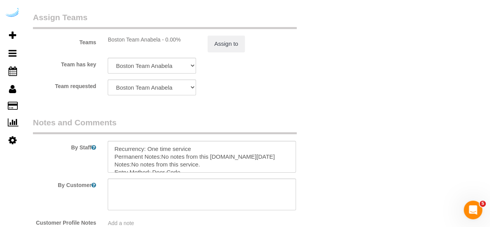
scroll to position [1201, 0]
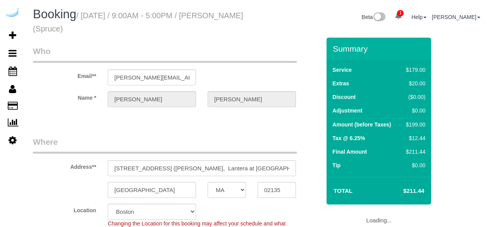
select select "MA"
select select "number:9"
select select "object:704"
select select "282"
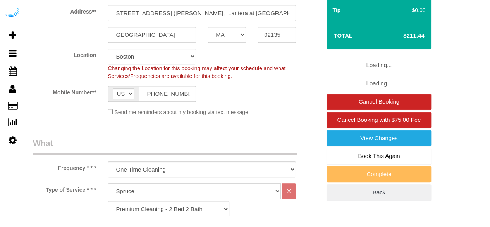
select select "object:788"
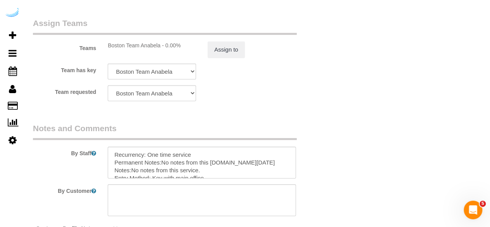
scroll to position [1272, 0]
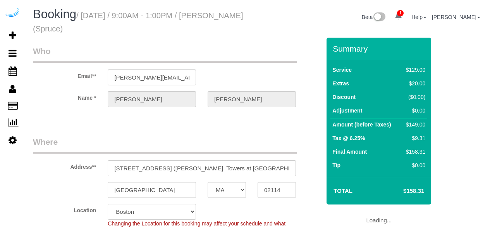
select select "MA"
select select "number:9"
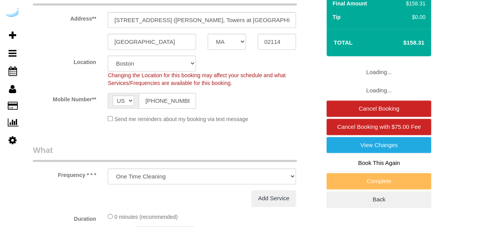
select select "object:783"
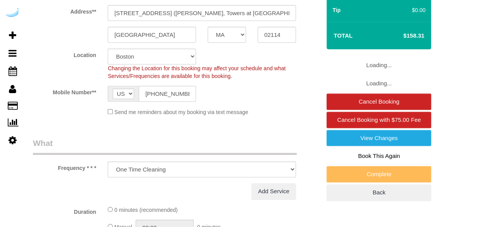
select select "282"
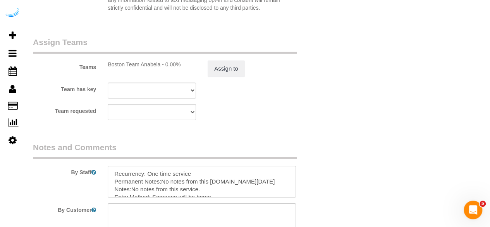
scroll to position [1253, 0]
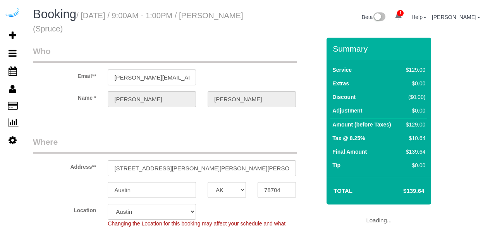
select select "[GEOGRAPHIC_DATA]"
select select "number:9"
select select "object:803"
select select "282"
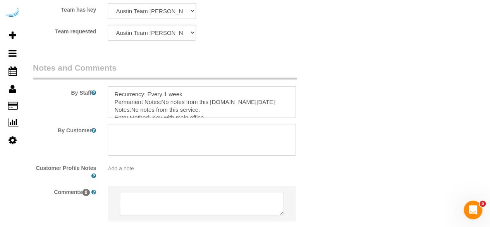
scroll to position [1240, 0]
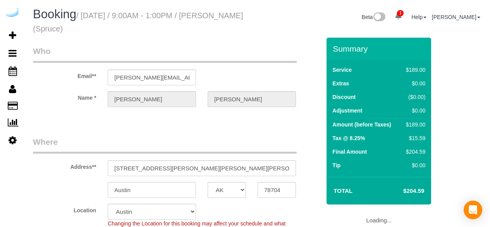
select select "[GEOGRAPHIC_DATA]"
select select "number:9"
select select "object:803"
select select "282"
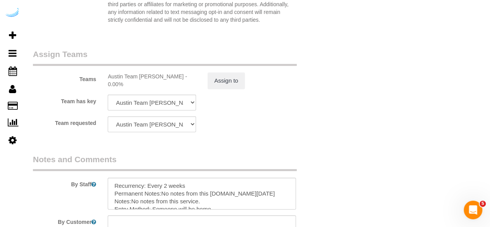
scroll to position [1162, 0]
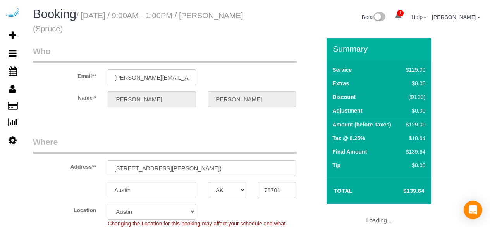
select select "[GEOGRAPHIC_DATA]"
select select "282"
select select "number:9"
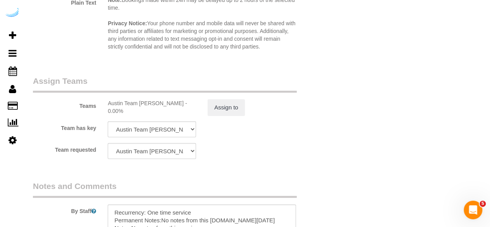
scroll to position [1123, 0]
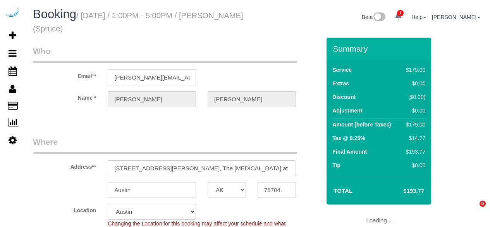
select select "[GEOGRAPHIC_DATA]"
select select "282"
select select "number:9"
select select "object:512"
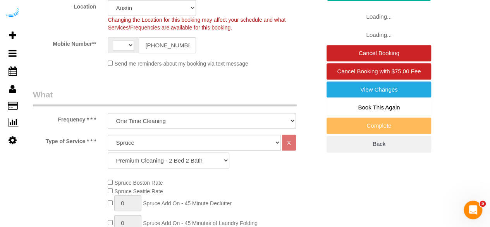
select select "string:[GEOGRAPHIC_DATA]"
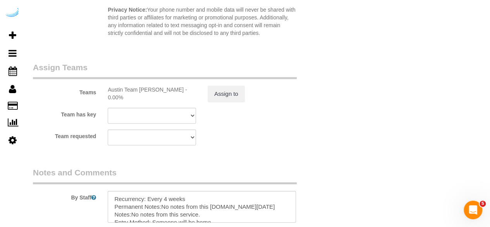
scroll to position [1162, 0]
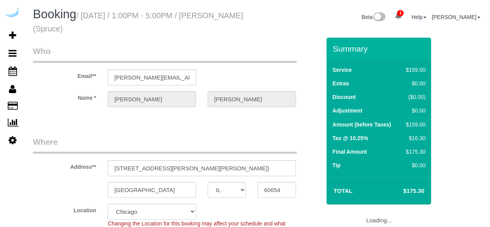
select select "IL"
select select "number:9"
select select "object:783"
select select "282"
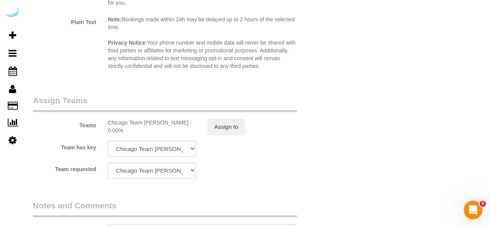
scroll to position [1240, 0]
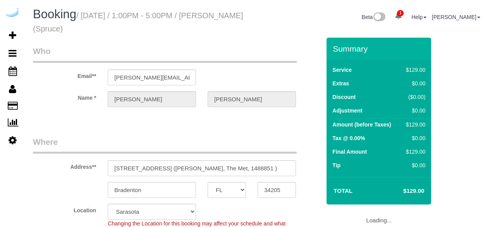
select select "FL"
select select "number:9"
select select "object:783"
select select "282"
select select "FL"
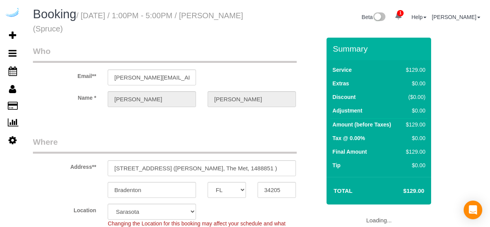
select select "282"
select select "number:9"
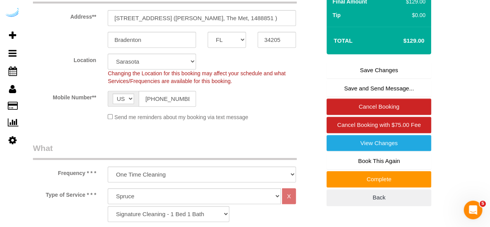
scroll to position [155, 0]
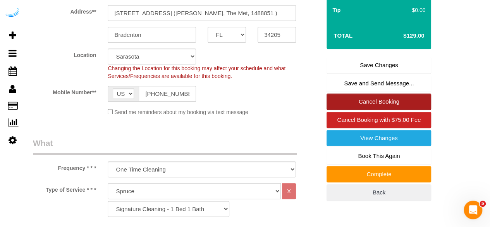
click at [416, 98] on link "Cancel Booking" at bounding box center [379, 101] width 105 height 16
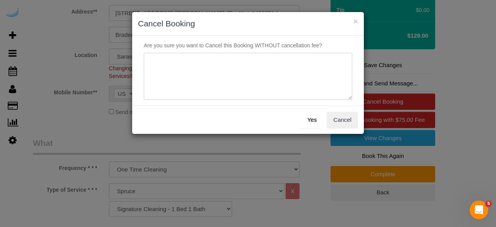
click at [247, 69] on textarea at bounding box center [248, 76] width 208 height 47
type textarea "Not on spruce."
click at [315, 120] on button "Yes" at bounding box center [312, 120] width 22 height 16
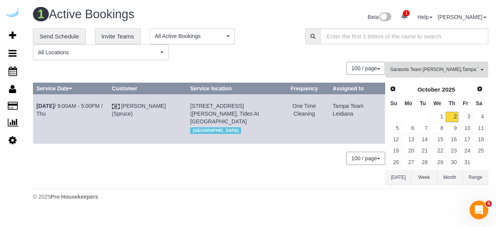
click at [213, 96] on td "[STREET_ADDRESS] ([PERSON_NAME], Tides At [GEOGRAPHIC_DATA] [GEOGRAPHIC_DATA]" at bounding box center [233, 118] width 92 height 49
click at [70, 108] on link "[DATE] 9:00AM - 5:00PM / Thu" at bounding box center [69, 110] width 66 height 14
drag, startPoint x: 313, startPoint y: 114, endPoint x: 38, endPoint y: 106, distance: 274.8
click at [38, 106] on tr "[DATE] 9:00AM - 5:00PM / Thu [PERSON_NAME] (Spruce) [STREET_ADDRESS][PERSON_NAM…" at bounding box center [209, 118] width 352 height 49
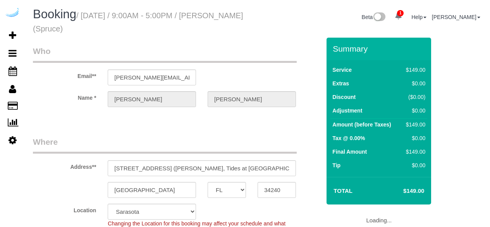
select select "FL"
select select "282"
select select "number:9"
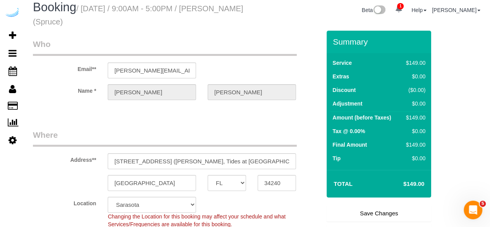
scroll to position [155, 0]
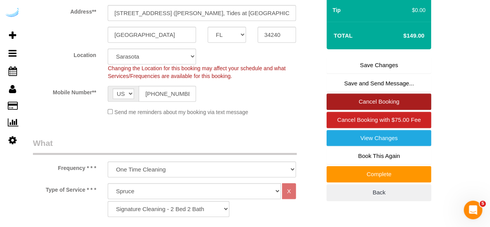
click at [389, 101] on link "Cancel Booking" at bounding box center [379, 101] width 105 height 16
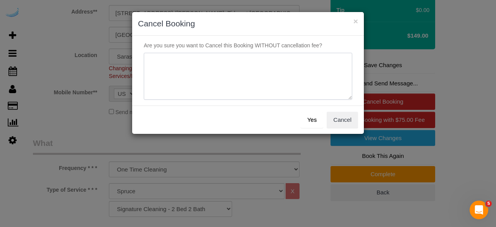
click at [262, 57] on textarea at bounding box center [248, 76] width 208 height 47
type textarea "Not on spruce."
click at [315, 119] on button "Yes" at bounding box center [312, 120] width 22 height 16
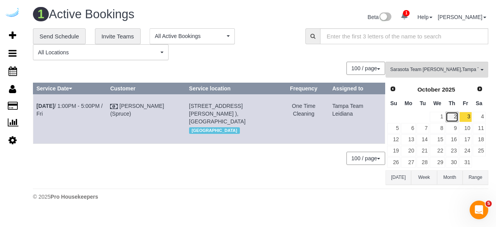
click at [452, 114] on link "2" at bounding box center [451, 117] width 13 height 10
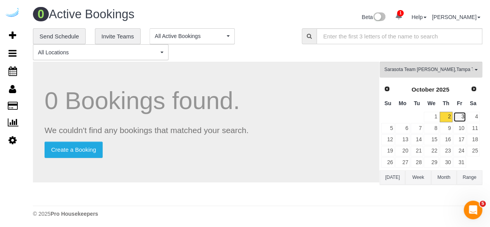
click at [461, 118] on link "3" at bounding box center [459, 117] width 13 height 10
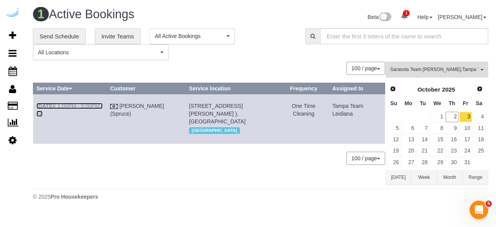
click at [76, 105] on link "[DATE] 1:00PM - 5:00PM / Fri" at bounding box center [69, 110] width 66 height 14
drag, startPoint x: 365, startPoint y: 120, endPoint x: 37, endPoint y: 104, distance: 328.5
click at [37, 104] on tr "[DATE] 1:00PM - 5:00PM / Fri [PERSON_NAME] (Spruce) [STREET_ADDRESS][PERSON_NAM…" at bounding box center [209, 118] width 352 height 49
copy tr "[DATE] 1:00PM - 5:00PM / Fri [PERSON_NAME] (Spruce) [STREET_ADDRESS][PERSON_NAM…"
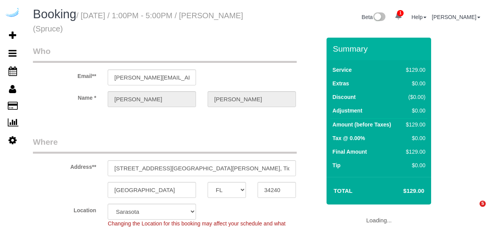
select select "FL"
select select "282"
select select "number:9"
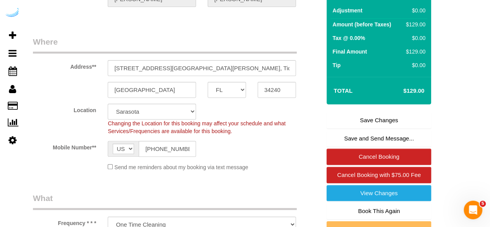
scroll to position [116, 0]
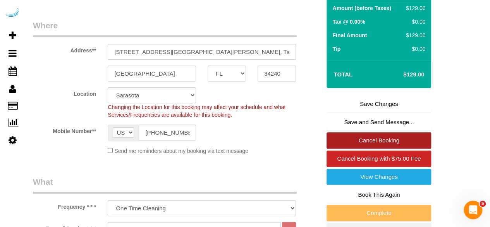
click at [361, 136] on link "Cancel Booking" at bounding box center [379, 140] width 105 height 16
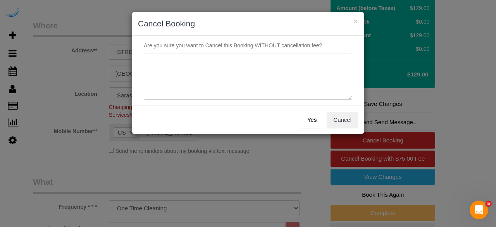
click at [303, 45] on p "Are you sure you want to Cancel this Booking WITHOUT cancellation fee?" at bounding box center [248, 45] width 220 height 8
click at [278, 93] on textarea at bounding box center [248, 76] width 208 height 47
type textarea "Not on spruce."
click at [314, 120] on button "Yes" at bounding box center [312, 120] width 22 height 16
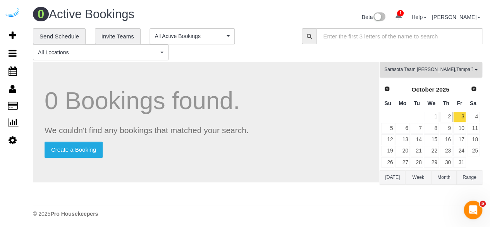
click at [445, 65] on button "Sarasota Team [PERSON_NAME] , Tampa Team Leidiana All Teams" at bounding box center [431, 70] width 103 height 16
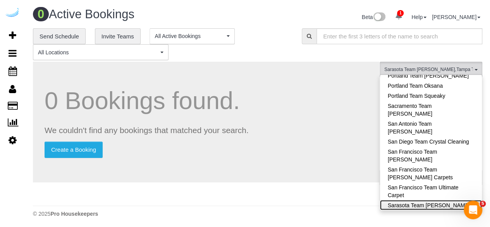
click at [452, 199] on link "Sarasota Team [PERSON_NAME]" at bounding box center [431, 204] width 102 height 10
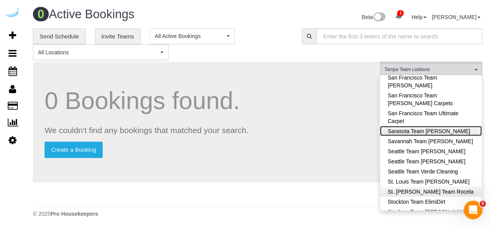
scroll to position [854, 0]
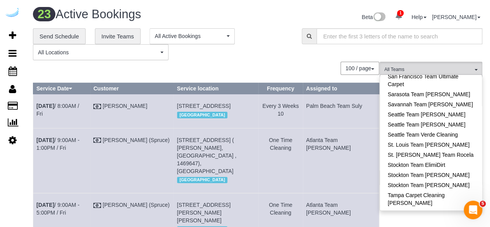
scroll to position [525, 0]
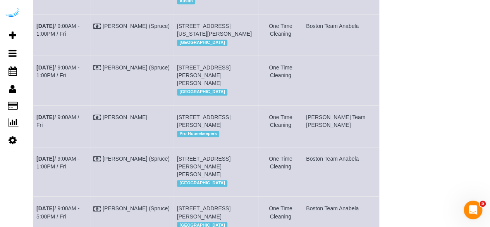
click at [62, 105] on td "[DATE] 9:00AM - 1:00PM / Fri" at bounding box center [61, 80] width 57 height 49
click at [60, 78] on link "[DATE] 9:00AM - 1:00PM / Fri" at bounding box center [57, 71] width 43 height 14
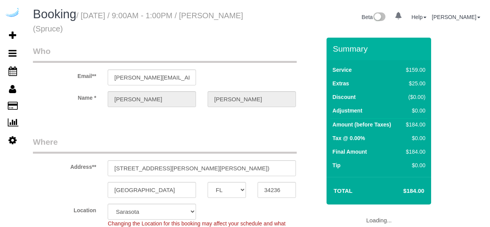
select select "FL"
select select "282"
select select "number:9"
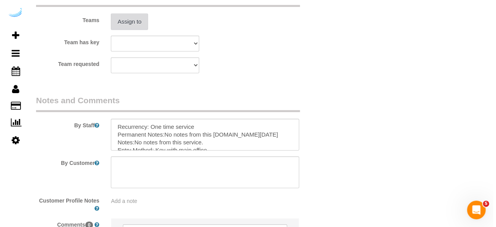
scroll to position [1156, 0]
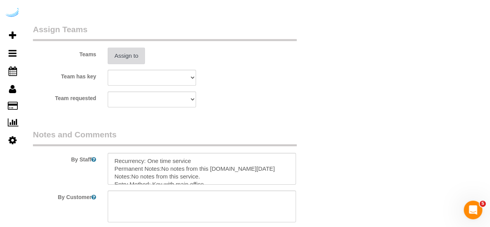
click at [141, 55] on button "Assign to" at bounding box center [126, 56] width 37 height 16
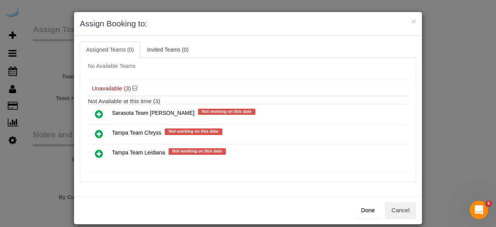
click at [98, 151] on icon at bounding box center [99, 153] width 8 height 9
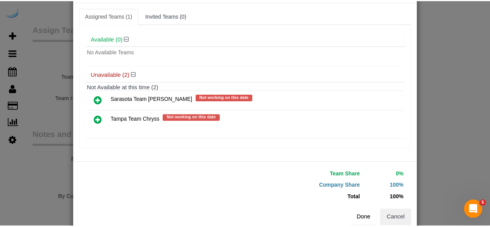
scroll to position [49, 0]
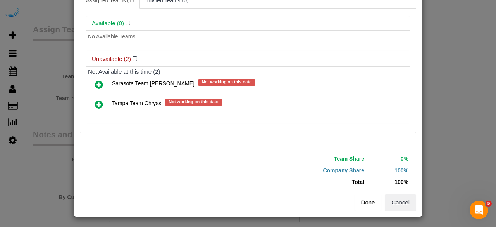
click at [366, 200] on button "Done" at bounding box center [367, 202] width 27 height 16
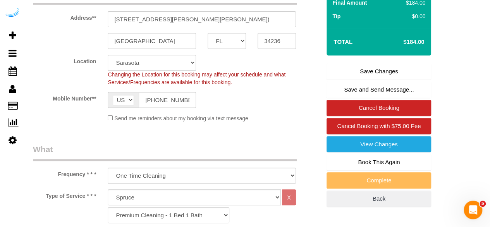
scroll to position [33, 0]
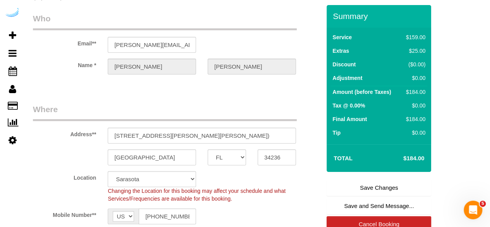
click at [356, 184] on link "Save Changes" at bounding box center [379, 187] width 105 height 16
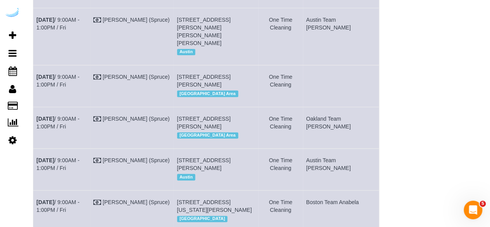
scroll to position [349, 0]
click at [62, 78] on link "Oct 3rd / 9:00AM - 1:00PM / Fri" at bounding box center [57, 81] width 43 height 14
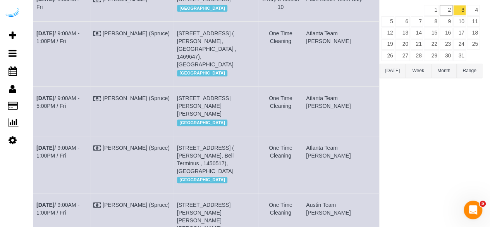
scroll to position [0, 0]
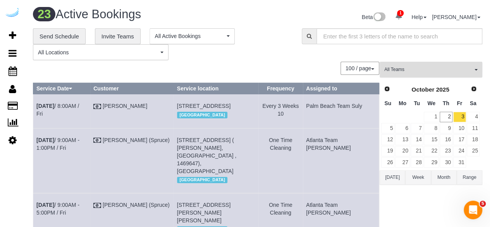
click at [425, 74] on button "All Teams" at bounding box center [431, 70] width 103 height 16
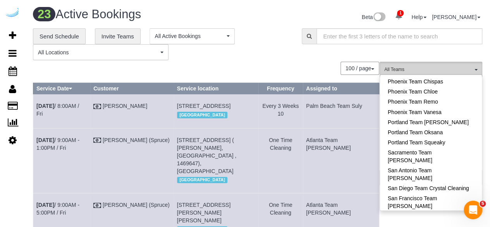
scroll to position [775, 0]
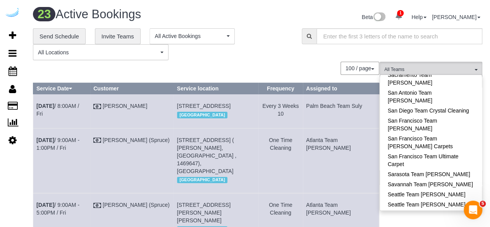
click at [453, 219] on link "St. Louis Team [PERSON_NAME]" at bounding box center [431, 224] width 102 height 10
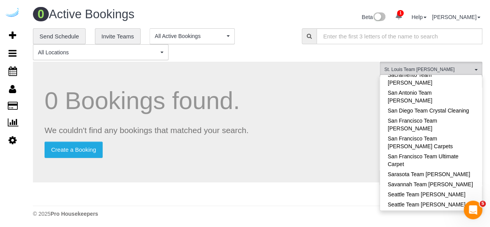
click at [453, 219] on link "St. Louis Team [PERSON_NAME]" at bounding box center [431, 224] width 102 height 10
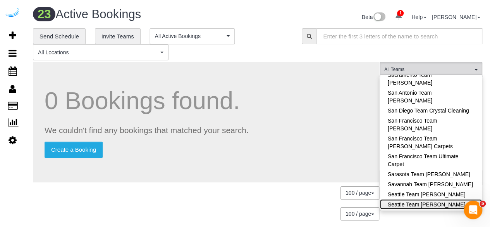
click at [466, 199] on link "Seattle Team [PERSON_NAME]" at bounding box center [431, 204] width 102 height 10
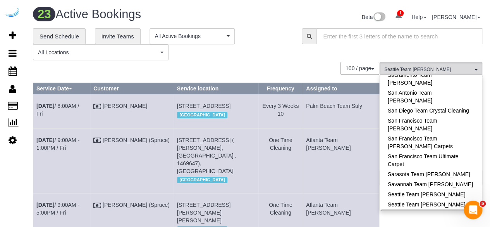
click at [462, 209] on link "Seattle Team Verde Cleaning" at bounding box center [431, 214] width 102 height 10
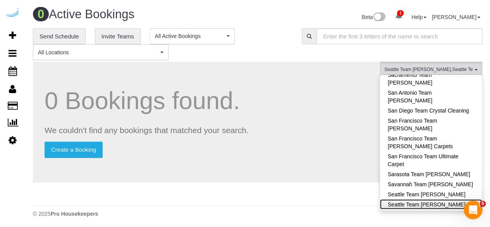
click at [471, 201] on span at bounding box center [473, 203] width 5 height 5
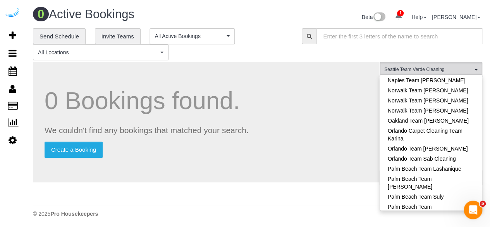
scroll to position [465, 0]
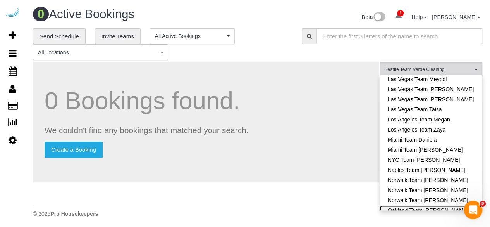
click at [458, 205] on link "Oakland Team [PERSON_NAME]" at bounding box center [431, 210] width 102 height 10
click at [345, 121] on div "0 Bookings found. We couldn't find any bookings that matched your search. Creat…" at bounding box center [206, 132] width 347 height 140
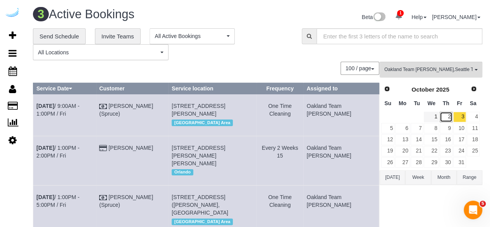
click at [445, 115] on link "2" at bounding box center [446, 117] width 13 height 10
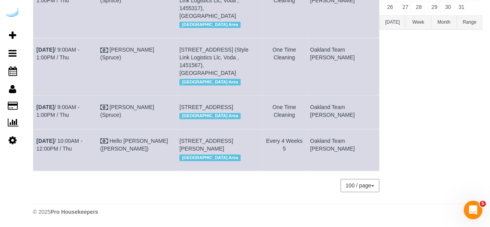
scroll to position [139, 0]
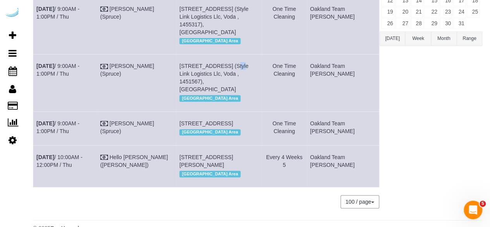
drag, startPoint x: 233, startPoint y: 74, endPoint x: 224, endPoint y: 74, distance: 8.9
click at [224, 74] on span "207 Park Ln, Unit 326 (Style Link Logistics Llc, Voda , 1451567), Kirkland, WA …" at bounding box center [213, 77] width 69 height 29
copy span "326"
drag, startPoint x: 233, startPoint y: 123, endPoint x: 224, endPoint y: 124, distance: 9.0
click at [224, 124] on span "207 Park Ln, Unit 223 (Style Link Logistics Llc, Voda, 1451565), Kirkland, WA 9…" at bounding box center [205, 123] width 53 height 6
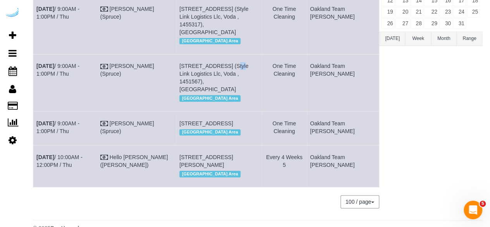
copy span "223"
click at [79, 121] on link "Oct 2nd / 9:00AM - 1:00PM / Thu" at bounding box center [57, 127] width 43 height 14
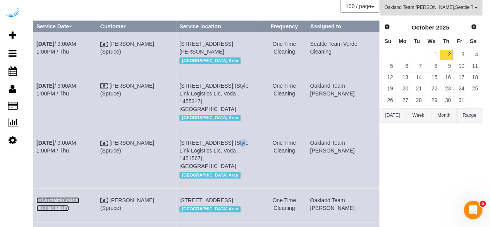
scroll to position [61, 0]
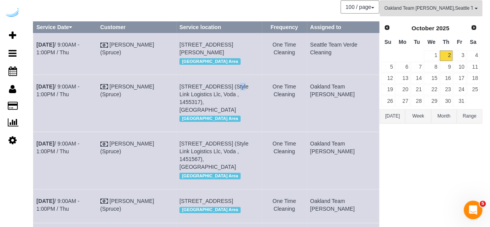
drag, startPoint x: 233, startPoint y: 99, endPoint x: 225, endPoint y: 100, distance: 8.3
click at [225, 100] on span "207 Park Ln, Unit 407 (Style Link Logistics Llc, Voda , 1455317), Kirkland, WA …" at bounding box center [213, 97] width 69 height 29
copy span "407"
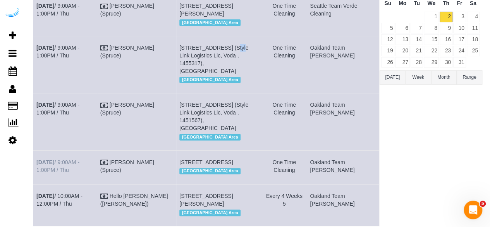
drag, startPoint x: 374, startPoint y: 168, endPoint x: 37, endPoint y: 161, distance: 337.5
click at [37, 161] on tr "Oct 2nd / 9:00AM - 1:00PM / Thu Brandie Louck (Spruce) 207 Park Ln, Unit 223 (S…" at bounding box center [206, 167] width 346 height 34
copy tr "Oct 2nd / 9:00AM - 1:00PM / Thu Brandie Louck (Spruce) 207 Park Ln, Unit 223 (S…"
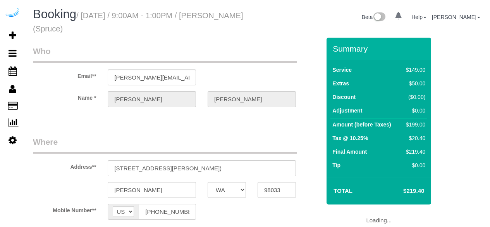
select select "WA"
select select "282"
select select "number:9"
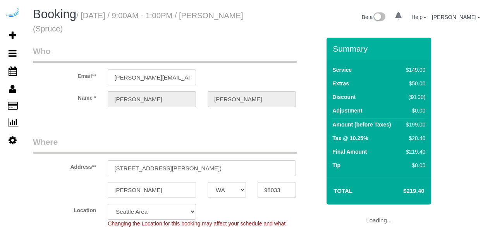
select select "object:777"
select select "WA"
select select "282"
select select "number:9"
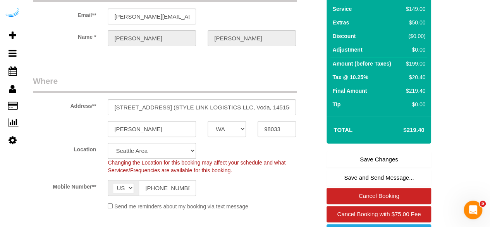
scroll to position [116, 0]
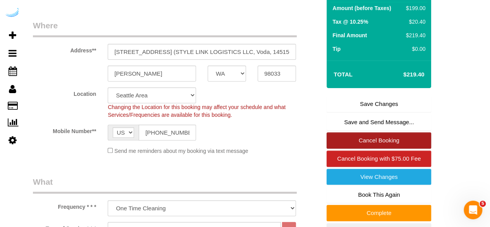
click at [396, 133] on link "Cancel Booking" at bounding box center [379, 140] width 105 height 16
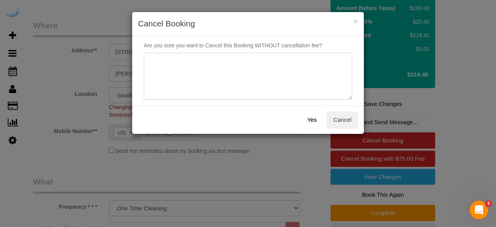
click at [300, 84] on textarea at bounding box center [248, 76] width 208 height 47
type textarea "Not on spruce."
click at [306, 116] on button "Yes" at bounding box center [312, 120] width 22 height 16
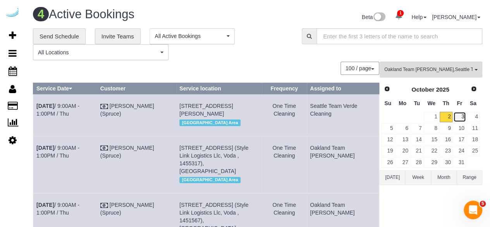
click at [459, 116] on link "3" at bounding box center [459, 117] width 13 height 10
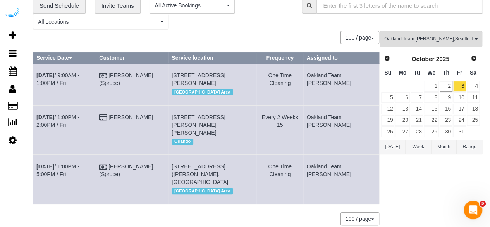
scroll to position [71, 0]
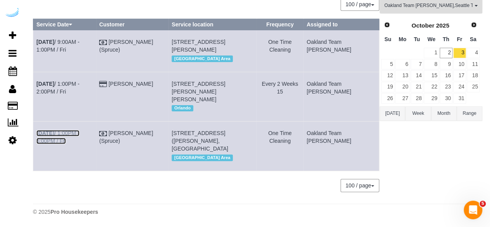
click at [57, 130] on link "Oct 3rd / 1:00PM - 5:00PM / Fri" at bounding box center [57, 137] width 43 height 14
drag, startPoint x: 370, startPoint y: 139, endPoint x: 36, endPoint y: 128, distance: 333.3
click at [36, 128] on tr "Oct 3rd / 1:00PM - 5:00PM / Fri Brandie Louck (Spruce) 1515 Bellevue Way Ne, Bu…" at bounding box center [206, 145] width 346 height 49
copy tr "Oct 3rd / 1:00PM - 5:00PM / Fri Brandie Louck (Spruce) 1515 Bellevue Way Ne, Bu…"
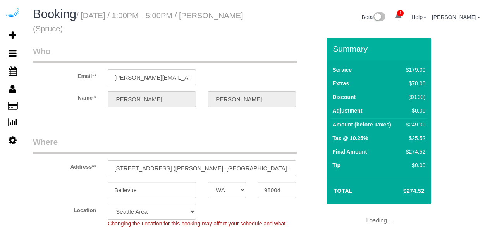
select select "WA"
select select "282"
select select "number:9"
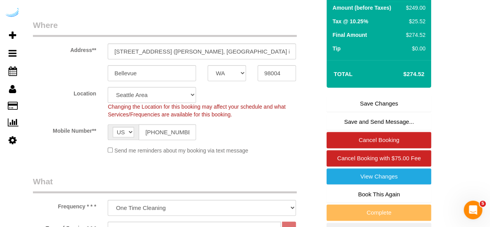
scroll to position [116, 0]
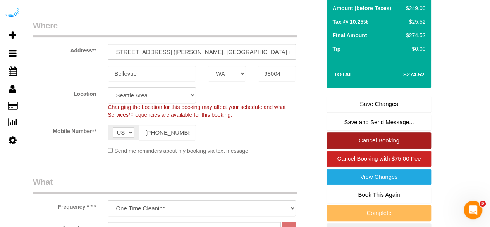
click at [378, 139] on link "Cancel Booking" at bounding box center [379, 140] width 105 height 16
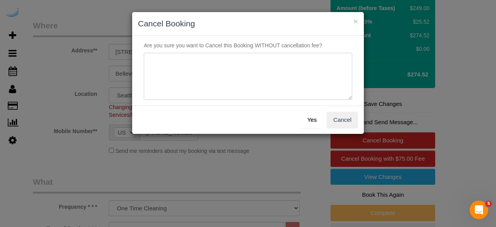
click at [285, 86] on textarea at bounding box center [248, 76] width 208 height 47
type textarea "Not on spruce."
click at [310, 119] on button "Yes" at bounding box center [312, 120] width 22 height 16
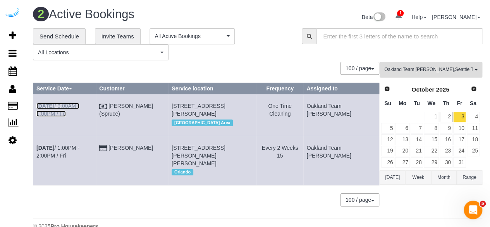
click at [58, 106] on link "Oct 3rd / 9:00AM - 1:00PM / Fri" at bounding box center [57, 110] width 43 height 14
drag, startPoint x: 361, startPoint y: 117, endPoint x: 36, endPoint y: 108, distance: 324.7
click at [36, 108] on tr "Oct 3rd / 9:00AM - 1:00PM / Fri Brandie Louck (Spruce) 207 Park Ln, Unit 501 (J…" at bounding box center [206, 114] width 346 height 41
copy tr "Oct 3rd / 9:00AM - 1:00PM / Fri Brandie Louck (Spruce) 207 Park Ln, Unit 501 (J…"
click at [463, 62] on button "Oakland Team Cristina , Seattle Team Verde Cleaning All Teams" at bounding box center [431, 70] width 103 height 16
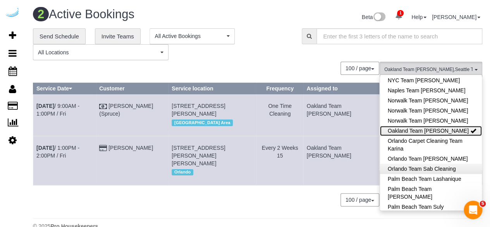
scroll to position [532, 0]
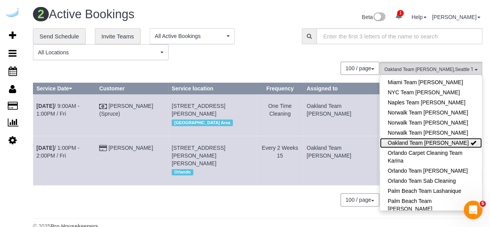
click at [460, 138] on link "Oakland Team [PERSON_NAME]" at bounding box center [431, 143] width 102 height 10
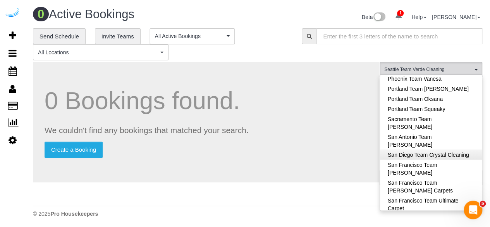
scroll to position [765, 0]
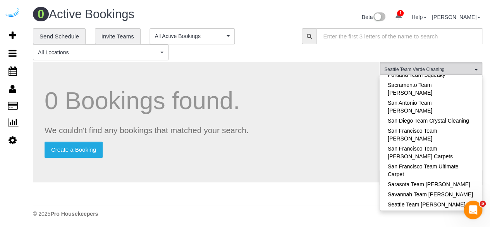
click at [448, 219] on link "Seattle Team Verde Cleaning" at bounding box center [431, 224] width 102 height 10
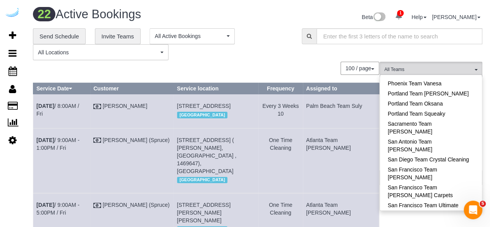
scroll to position [842, 0]
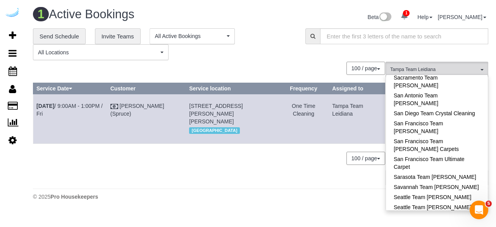
scroll to position [765, 0]
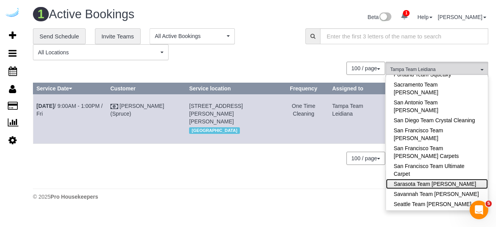
click at [457, 179] on link "Sarasota Team Juan" at bounding box center [437, 184] width 102 height 10
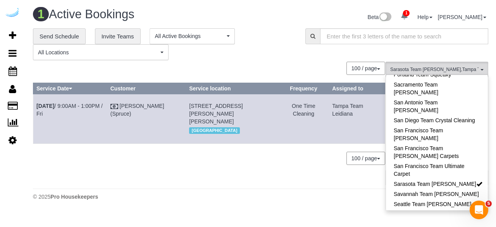
click at [295, 60] on div "**********" at bounding box center [260, 106] width 455 height 156
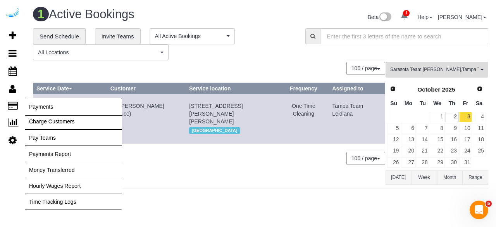
drag, startPoint x: 359, startPoint y: 118, endPoint x: 42, endPoint y: 98, distance: 317.9
click at [42, 98] on div "1 Beta Your Notifications You have 0 alerts × You have 15 to charge for 09/30/2…" at bounding box center [248, 106] width 496 height 212
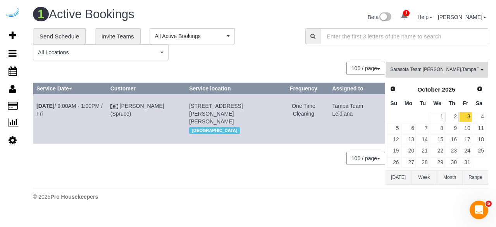
click at [99, 54] on span "All Locations" at bounding box center [98, 52] width 120 height 8
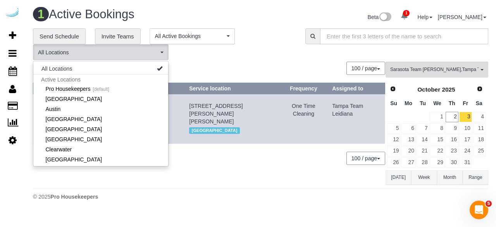
click at [205, 69] on div "100 / page 10 / page 20 / page 30 / page 40 / page 50 / page 100 / page" at bounding box center [209, 68] width 352 height 13
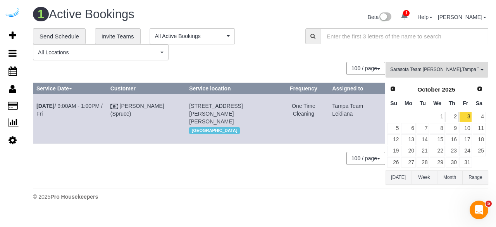
drag, startPoint x: 362, startPoint y: 117, endPoint x: 51, endPoint y: 108, distance: 311.2
click at [51, 108] on tr "Oct 3rd / 9:00AM - 1:00PM / Fri Brandie Louck (Spruce) 320 Central Ave, Buildin…" at bounding box center [209, 118] width 352 height 49
click at [69, 135] on td "Oct 3rd / 9:00AM - 1:00PM / Fri" at bounding box center [70, 118] width 74 height 49
drag, startPoint x: 358, startPoint y: 116, endPoint x: 36, endPoint y: 104, distance: 322.9
click at [36, 104] on tr "Oct 3rd / 9:00AM - 1:00PM / Fri Brandie Louck (Spruce) 320 Central Ave, Buildin…" at bounding box center [209, 118] width 352 height 49
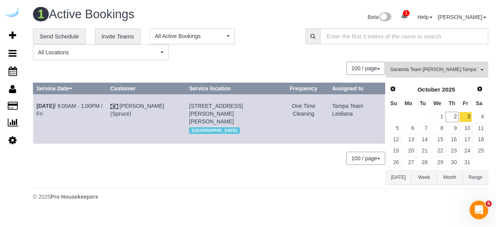
copy tr "Oct 3rd / 9:00AM - 1:00PM / Fri Brandie Louck (Spruce) 320 Central Ave, Buildin…"
click at [231, 69] on div "100 / page 10 / page 20 / page 30 / page 40 / page 50 / page 100 / page" at bounding box center [209, 68] width 352 height 13
drag, startPoint x: 14, startPoint y: 179, endPoint x: 20, endPoint y: 172, distance: 9.3
click at [14, 179] on div "1 Beta Your Notifications You have 0 alerts × You have 15 to charge for 09/30/2…" at bounding box center [12, 113] width 25 height 227
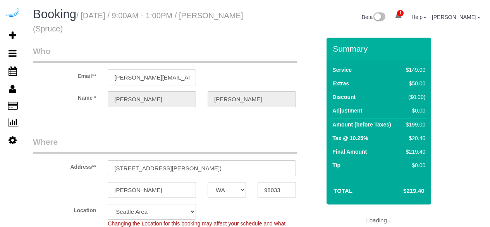
select select "WA"
select select "282"
select select "number:9"
select select "object:783"
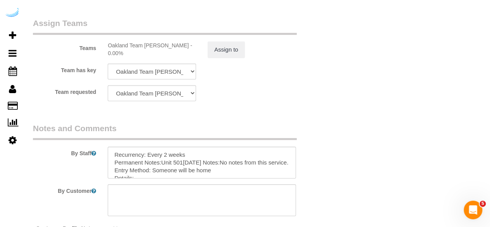
scroll to position [1272, 0]
